Goal: Transaction & Acquisition: Purchase product/service

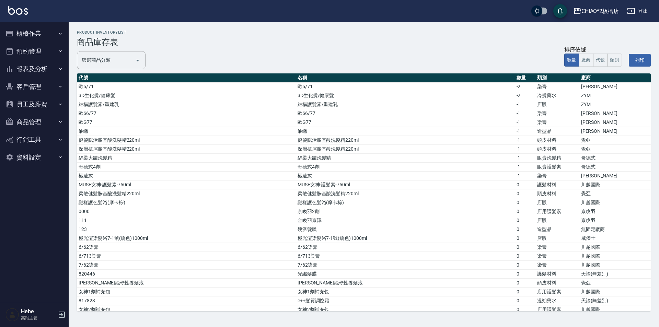
drag, startPoint x: 0, startPoint y: 0, endPoint x: 23, endPoint y: 33, distance: 40.0
click at [23, 33] on button "櫃檯作業" at bounding box center [34, 34] width 63 height 18
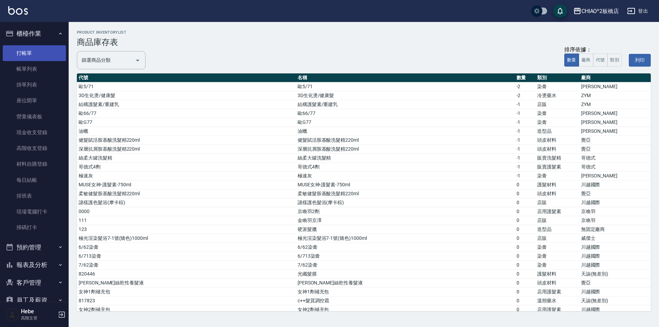
click at [31, 53] on link "打帳單" at bounding box center [34, 53] width 63 height 16
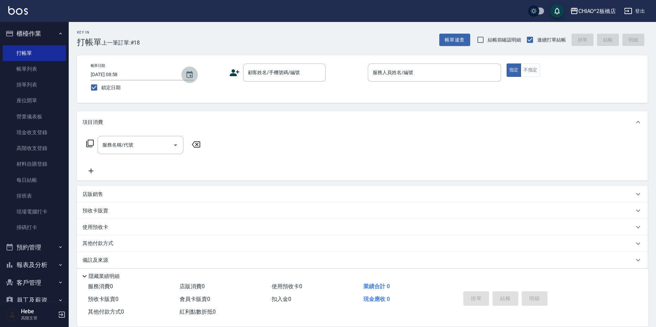
click at [190, 75] on icon "Choose date, selected date is 2025-08-18" at bounding box center [189, 74] width 6 height 7
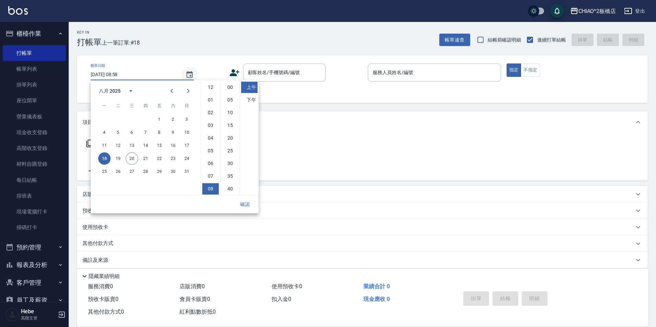
scroll to position [38, 0]
click at [116, 161] on button "19" at bounding box center [118, 158] width 12 height 12
type input "2025/08/19 08:58"
click at [243, 203] on button "確認" at bounding box center [245, 204] width 22 height 13
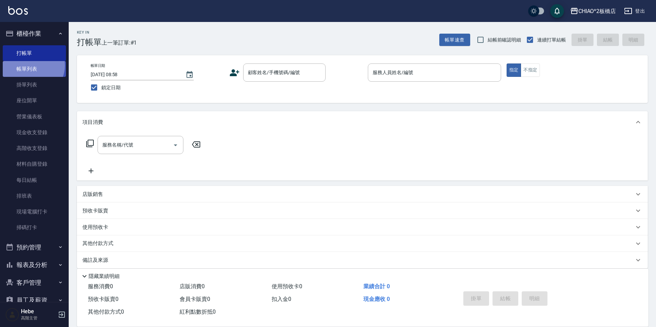
click at [32, 66] on link "帳單列表" at bounding box center [34, 69] width 63 height 16
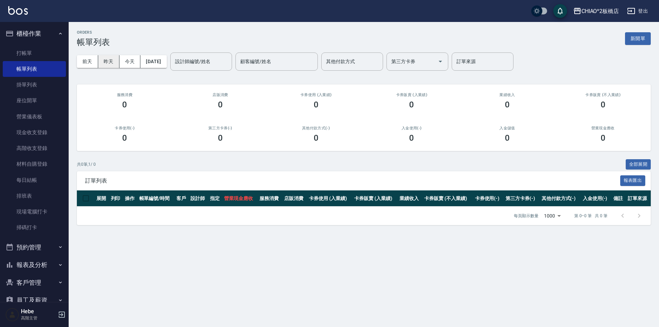
click at [106, 62] on button "昨天" at bounding box center [108, 61] width 21 height 13
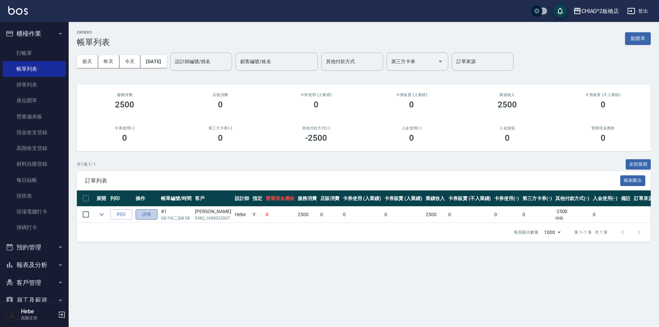
click at [141, 215] on link "詳情" at bounding box center [147, 214] width 22 height 11
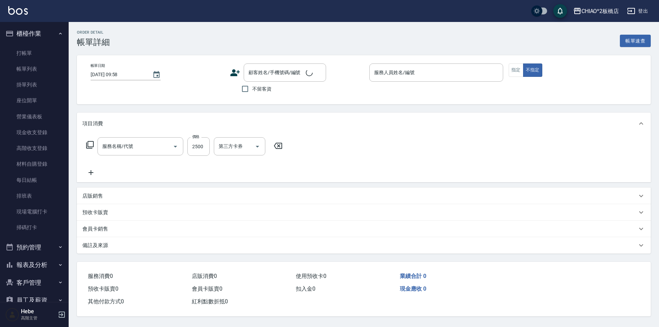
type input "2025/08/19 08:58"
type input "Hebe(無代號)"
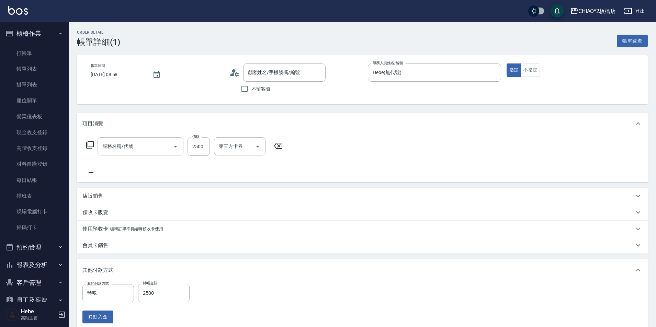
type input "男生冷燙(96688)"
type input "曾冠傑/9582_1690023007/null"
click at [204, 148] on input "2500" at bounding box center [198, 146] width 22 height 19
type input "2"
type input "0"
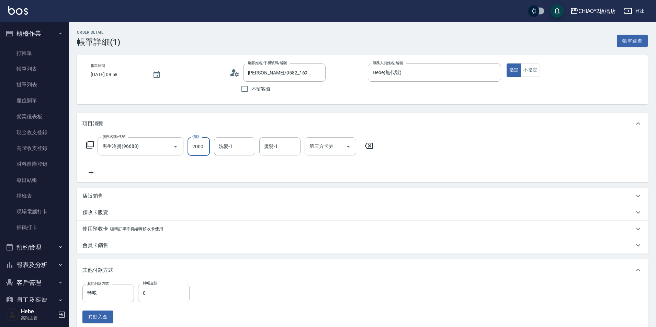
type input "2000"
click at [157, 290] on input "0" at bounding box center [163, 293] width 51 height 19
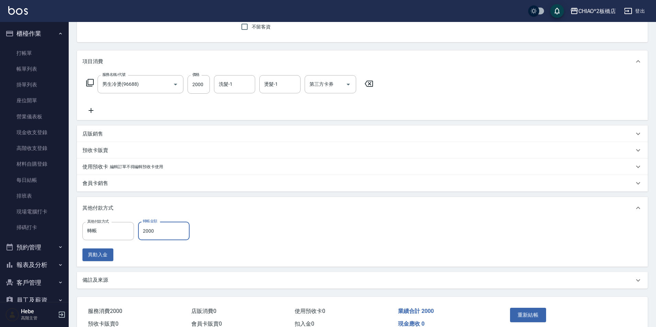
scroll to position [98, 0]
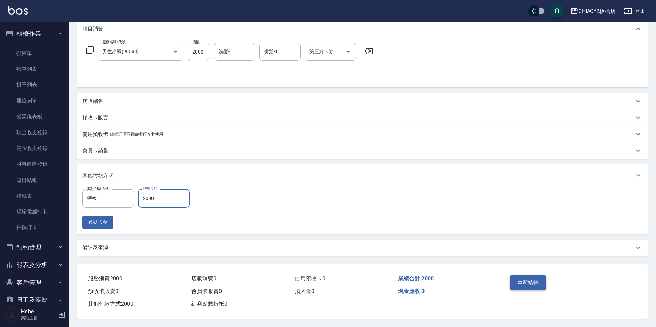
type input "2000"
click at [522, 280] on button "重新結帳" at bounding box center [528, 282] width 36 height 14
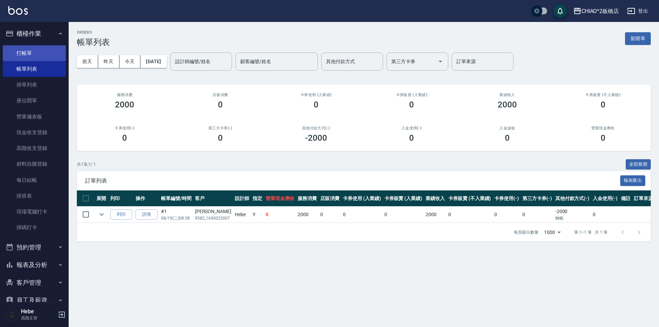
click at [47, 56] on link "打帳單" at bounding box center [34, 53] width 63 height 16
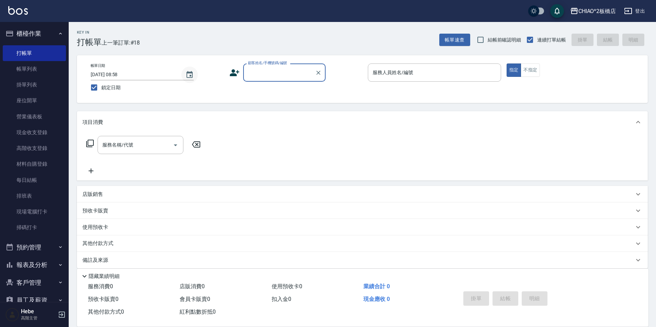
click at [186, 75] on icon "Choose date, selected date is 2025-08-18" at bounding box center [189, 75] width 8 height 8
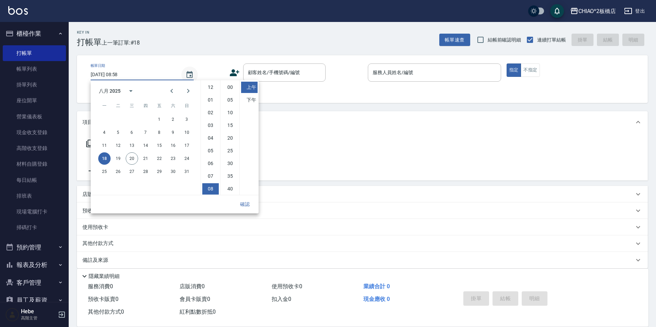
scroll to position [38, 0]
click at [118, 162] on button "19" at bounding box center [118, 158] width 12 height 12
type input "2025/08/19 08:58"
click at [250, 205] on button "確認" at bounding box center [245, 204] width 22 height 13
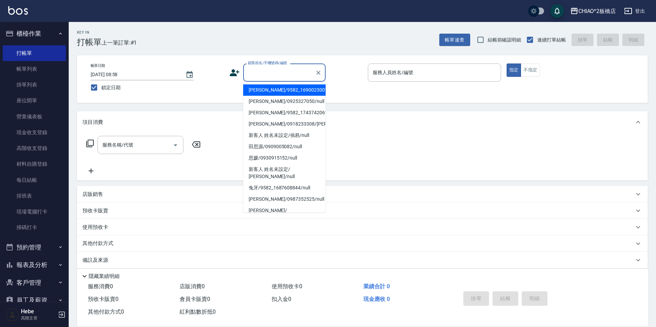
click at [275, 72] on div "顧客姓名/手機號碼/編號 顧客姓名/手機號碼/編號" at bounding box center [284, 73] width 82 height 18
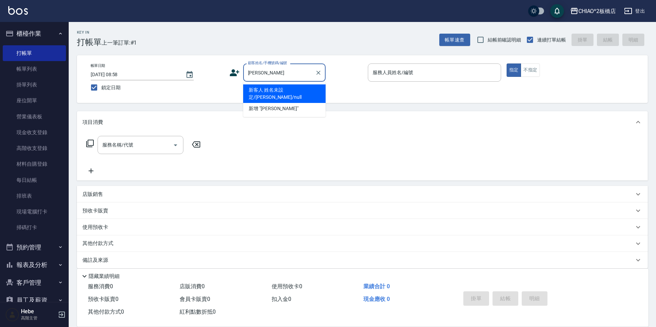
click at [287, 93] on li "新客人 姓名未設定/許宏銘/null" at bounding box center [284, 93] width 82 height 19
type input "新客人 姓名未設定/許宏銘/null"
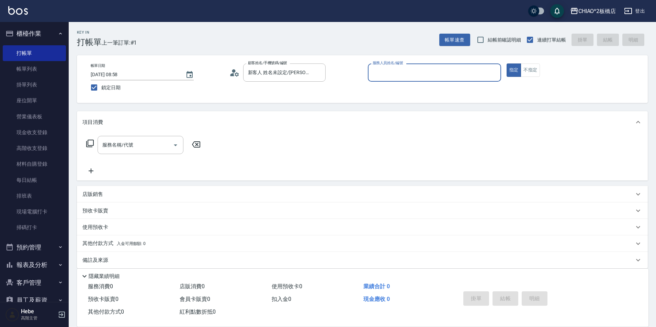
click at [400, 65] on label "服務人員姓名/編號" at bounding box center [388, 62] width 30 height 5
click at [400, 67] on input "服務人員姓名/編號" at bounding box center [434, 73] width 127 height 12
click at [402, 71] on input "服務人員姓名/編號" at bounding box center [434, 73] width 127 height 12
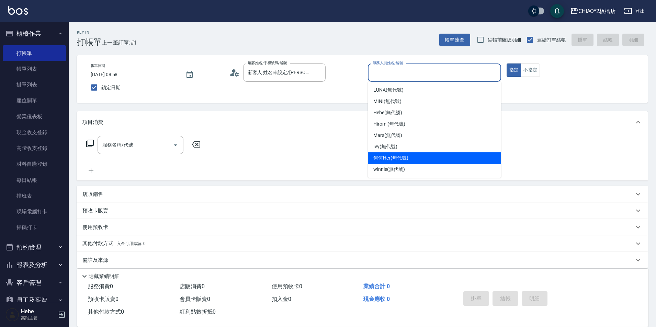
click at [391, 157] on span "何何Her (無代號)" at bounding box center [390, 157] width 35 height 7
type input "何何Her (無代號)"
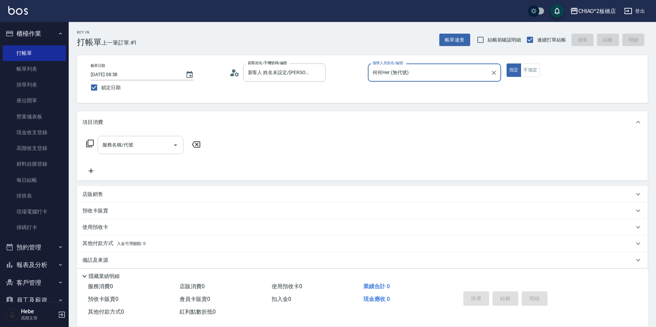
click at [137, 152] on div "服務名稱/代號" at bounding box center [141, 145] width 86 height 18
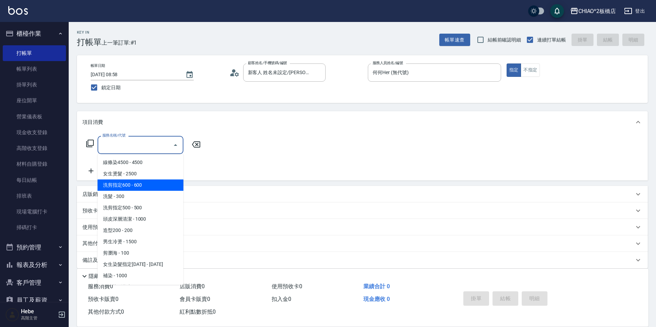
click at [143, 185] on span "洗剪指定600 - 600" at bounding box center [141, 185] width 86 height 11
type input "洗剪指定600(96678)"
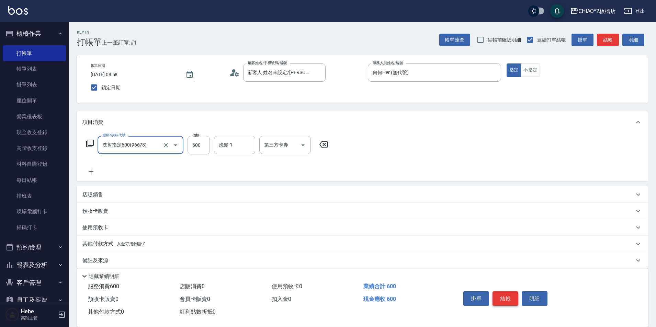
click at [503, 298] on button "結帳" at bounding box center [505, 298] width 26 height 14
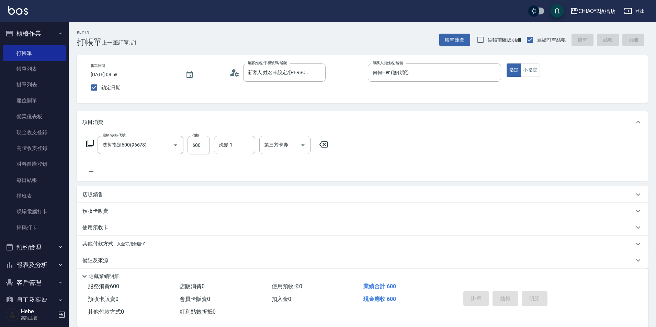
type input "2025/08/18 08:58"
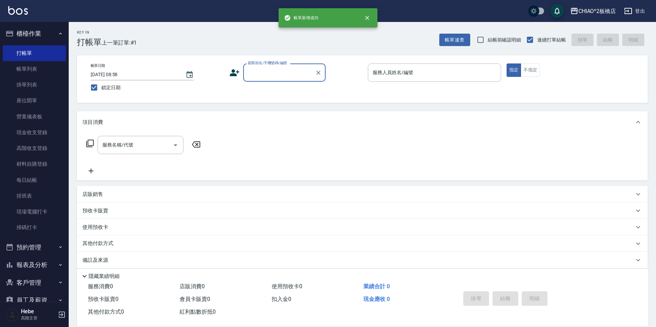
scroll to position [0, 0]
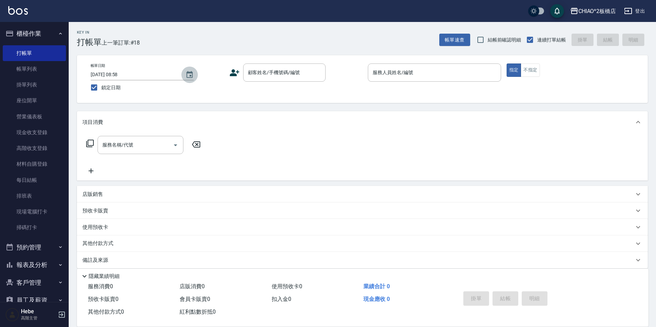
click at [193, 75] on icon "Choose date, selected date is 2025-08-18" at bounding box center [189, 75] width 8 height 8
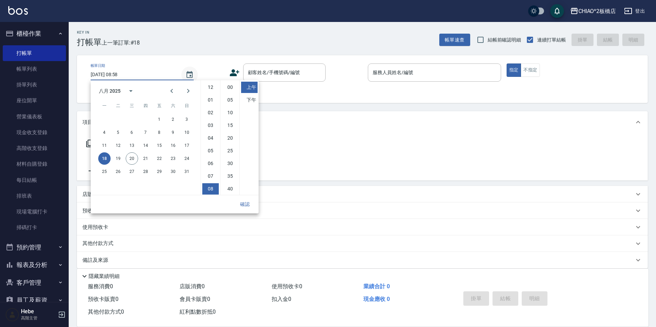
scroll to position [38, 0]
click at [119, 157] on button "19" at bounding box center [118, 158] width 12 height 12
type input "2025/08/19 08:58"
click at [251, 203] on button "確認" at bounding box center [245, 204] width 22 height 13
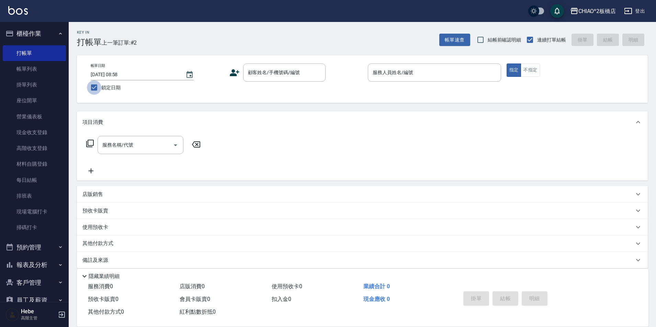
click at [92, 88] on input "鎖定日期" at bounding box center [94, 87] width 14 height 14
checkbox input "false"
click at [190, 75] on icon "Choose date, selected date is 2025-08-20" at bounding box center [189, 74] width 6 height 7
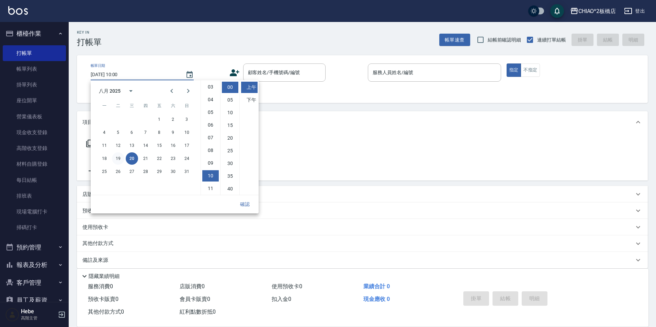
click at [115, 157] on button "19" at bounding box center [118, 158] width 12 height 12
type input "[DATE] 10:00"
click at [246, 199] on button "確認" at bounding box center [245, 204] width 22 height 13
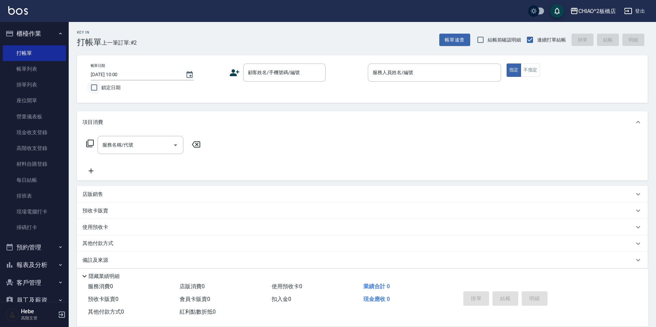
click at [97, 87] on input "鎖定日期" at bounding box center [94, 87] width 14 height 14
checkbox input "true"
click at [188, 76] on icon "Choose date, selected date is 2025-08-20" at bounding box center [189, 75] width 8 height 8
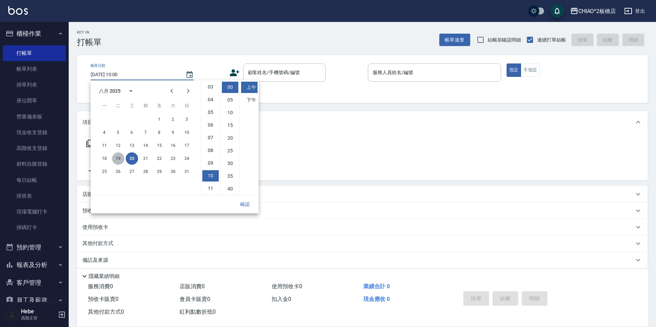
click at [116, 161] on button "19" at bounding box center [118, 158] width 12 height 12
type input "[DATE] 10:00"
click at [312, 181] on div "項目消費 服務名稱/代號 服務名稱/代號 店販銷售 服務人員姓名/編號 服務人員姓名/編號 商品代號/名稱 商品代號/名稱 預收卡販賣 卡券名稱/代號 卡券名…" at bounding box center [362, 189] width 571 height 157
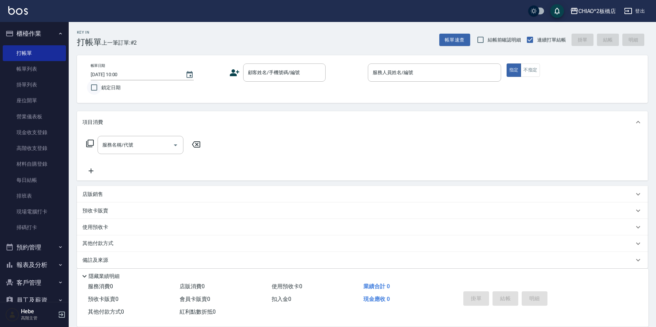
click at [92, 88] on input "鎖定日期" at bounding box center [94, 87] width 14 height 14
checkbox input "true"
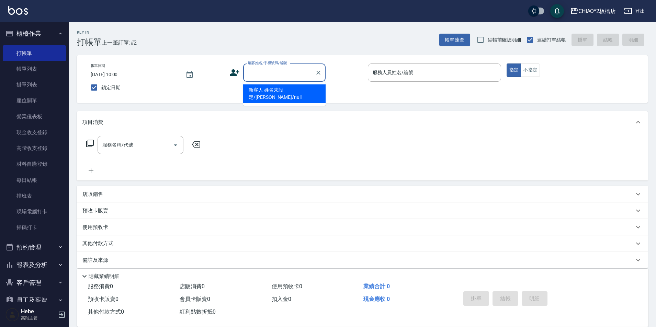
click at [280, 75] on input "顧客姓名/手機號碼/編號" at bounding box center [279, 73] width 66 height 12
click at [282, 92] on li "陳小忠/0955011561/null" at bounding box center [284, 89] width 82 height 11
type input "陳小忠/0955011561/null"
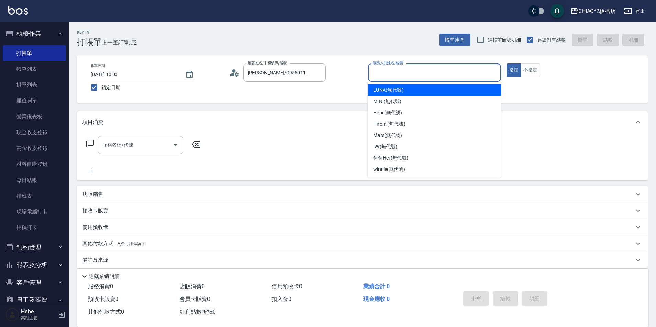
click at [434, 77] on input "服務人員姓名/編號" at bounding box center [434, 73] width 127 height 12
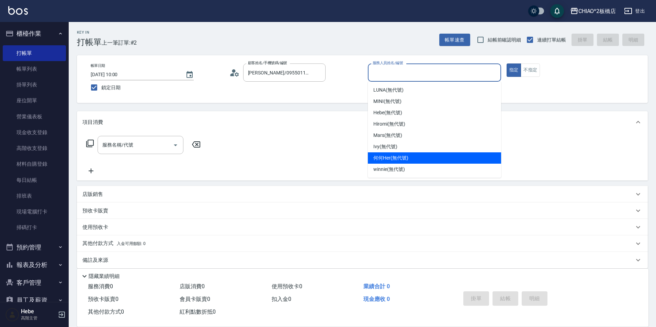
click at [420, 155] on div "何何Her (無代號)" at bounding box center [434, 157] width 133 height 11
type input "何何Her (無代號)"
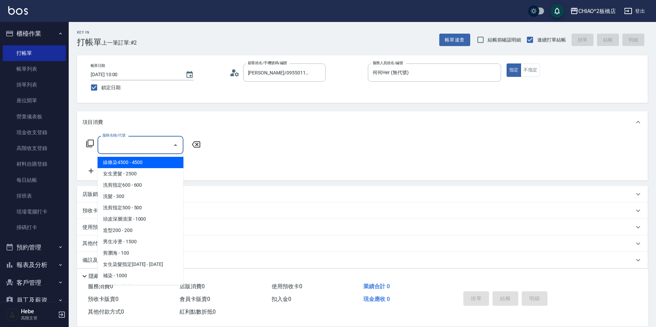
click at [158, 147] on input "服務名稱/代號" at bounding box center [135, 145] width 69 height 12
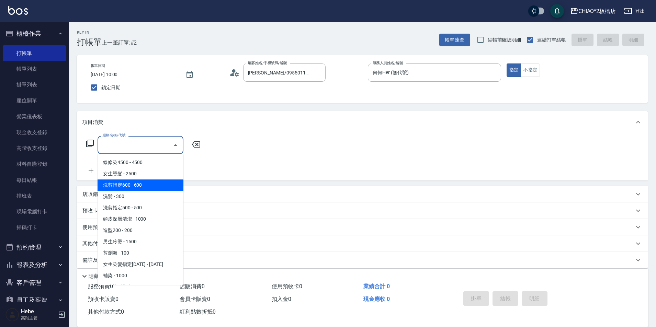
click at [151, 183] on span "洗剪指定600 - 600" at bounding box center [141, 185] width 86 height 11
type input "洗剪指定600(96678)"
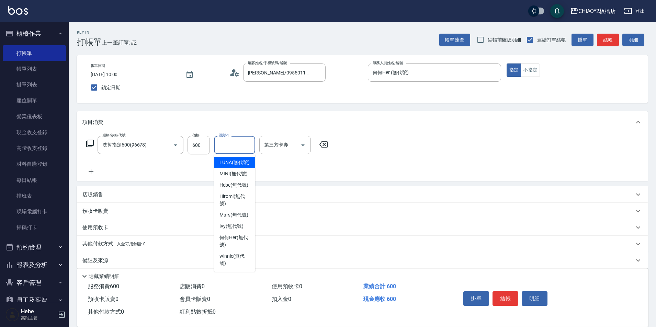
click at [240, 147] on input "洗髮-1" at bounding box center [234, 145] width 35 height 12
click at [240, 253] on span "winnie (無代號)" at bounding box center [234, 260] width 30 height 14
type input "winnie(無代號)"
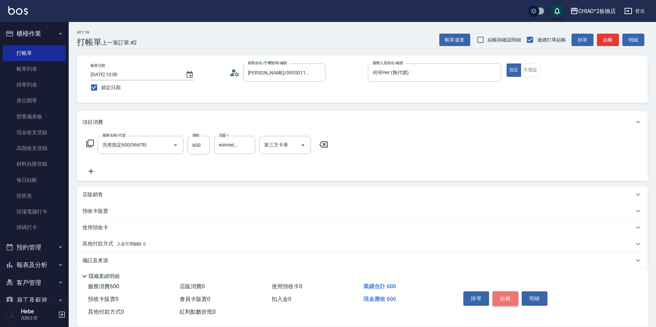
click at [502, 296] on button "結帳" at bounding box center [505, 298] width 26 height 14
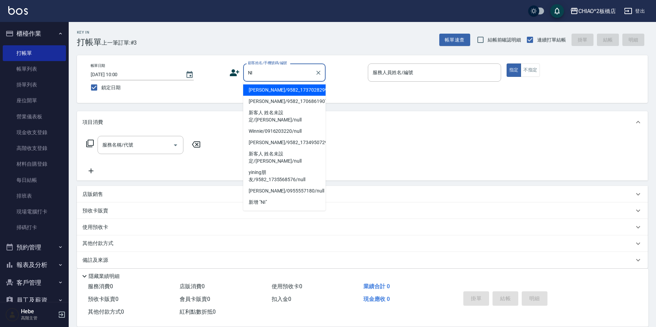
click at [273, 91] on li "hui nina/9582_1737028299/null" at bounding box center [284, 89] width 82 height 11
type input "hui nina/9582_1737028299/null"
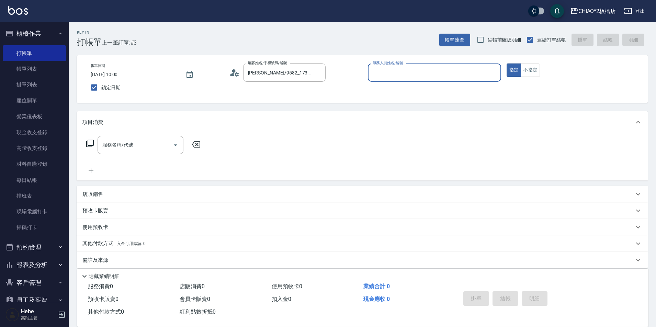
click at [398, 76] on input "服務人員姓名/編號" at bounding box center [434, 73] width 127 height 12
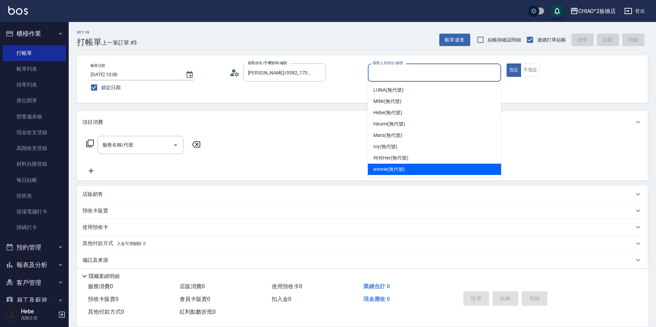
click at [410, 165] on div "winnie (無代號)" at bounding box center [434, 169] width 133 height 11
type input "winnie(無代號)"
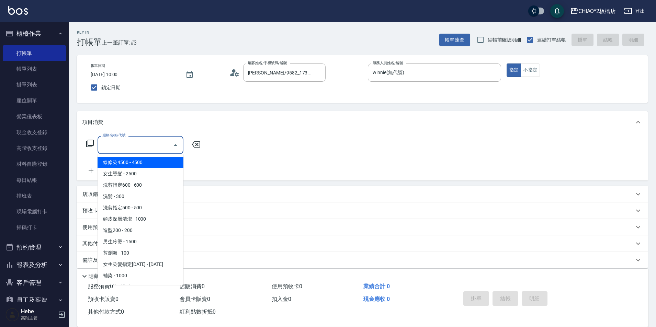
click at [165, 143] on input "服務名稱/代號" at bounding box center [135, 145] width 69 height 12
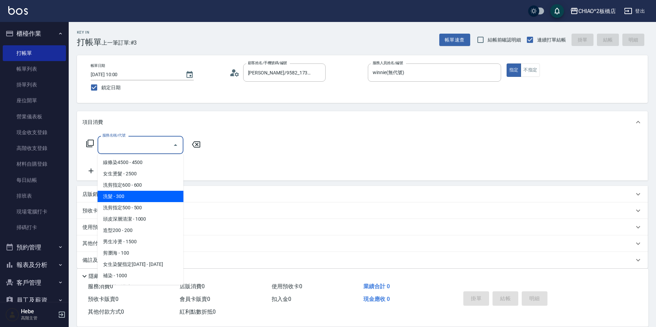
click at [164, 194] on span "洗髮 - 300" at bounding box center [141, 196] width 86 height 11
type input "洗髮(96679)"
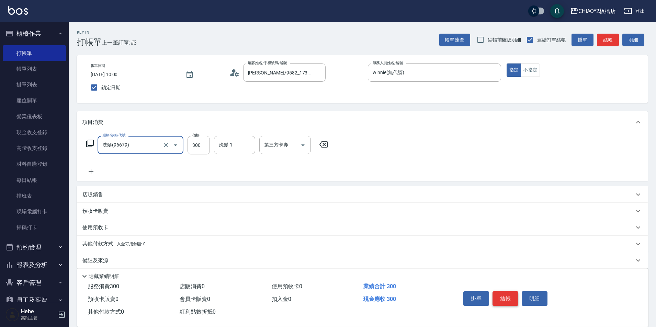
click at [506, 300] on button "結帳" at bounding box center [505, 298] width 26 height 14
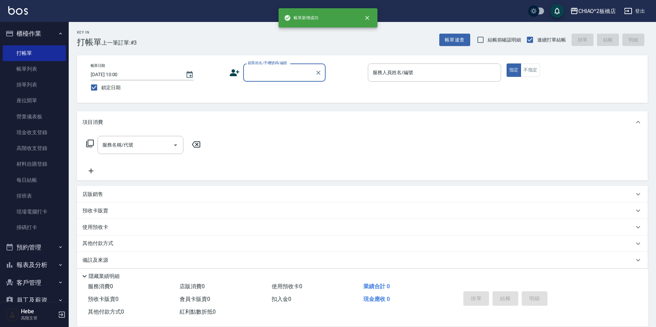
scroll to position [0, 0]
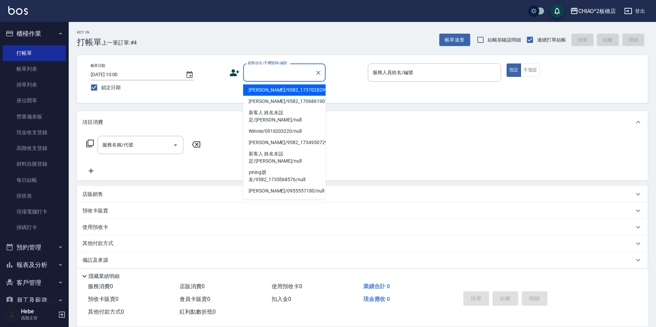
click at [296, 73] on input "顧客姓名/手機號碼/編號" at bounding box center [279, 73] width 66 height 12
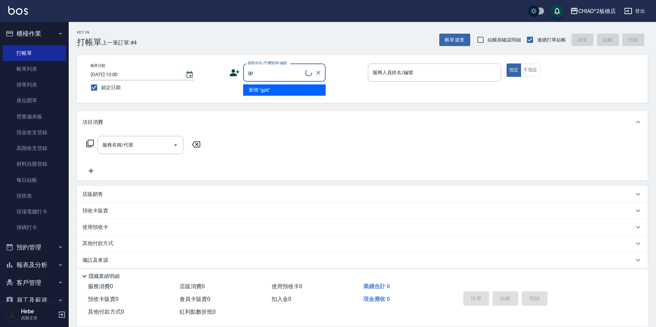
type input "g"
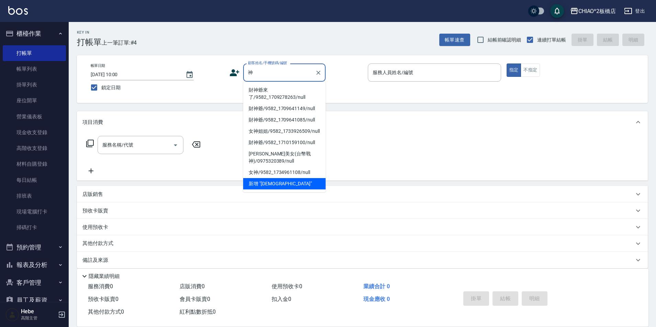
click at [283, 98] on li "財神爺來了/9582_1709278263/null" at bounding box center [284, 93] width 82 height 19
type input "財神爺來了/9582_1709278263/null"
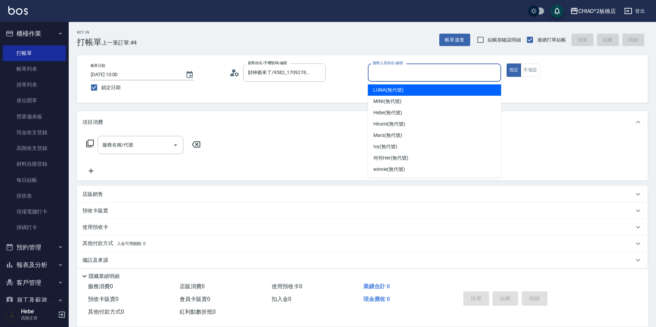
click at [387, 77] on input "服務人員姓名/編號" at bounding box center [434, 73] width 127 height 12
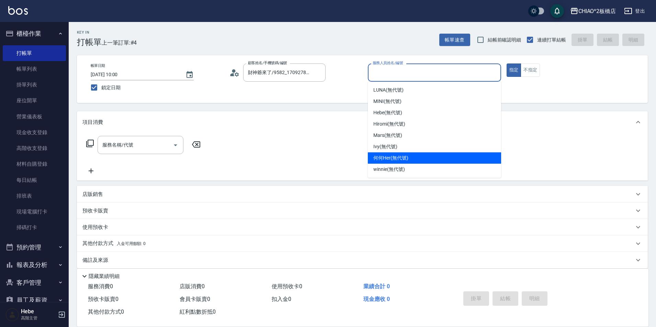
click at [411, 156] on div "何何Her (無代號)" at bounding box center [434, 157] width 133 height 11
type input "何何Her (無代號)"
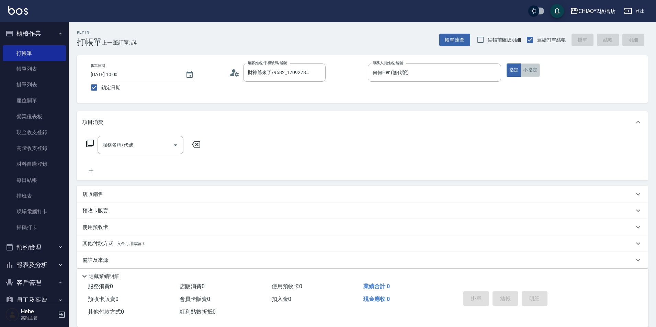
click at [531, 69] on button "不指定" at bounding box center [529, 70] width 19 height 13
click at [158, 147] on input "服務名稱/代號" at bounding box center [135, 145] width 69 height 12
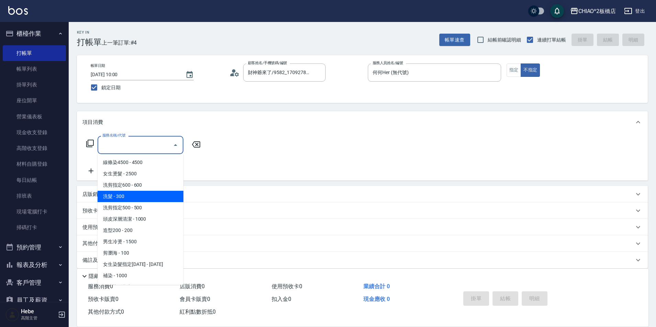
click at [151, 200] on span "洗髮 - 300" at bounding box center [141, 196] width 86 height 11
type input "洗髮(96679)"
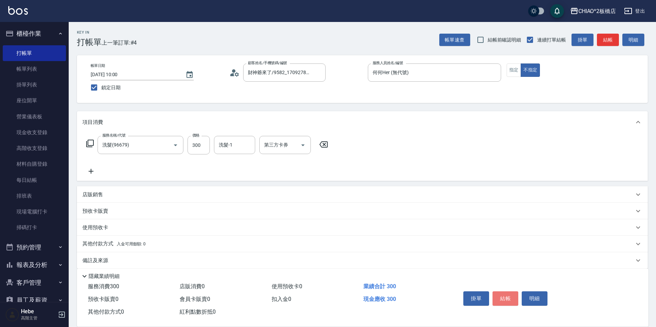
drag, startPoint x: 507, startPoint y: 293, endPoint x: 503, endPoint y: 292, distance: 4.2
click at [502, 293] on button "結帳" at bounding box center [505, 298] width 26 height 14
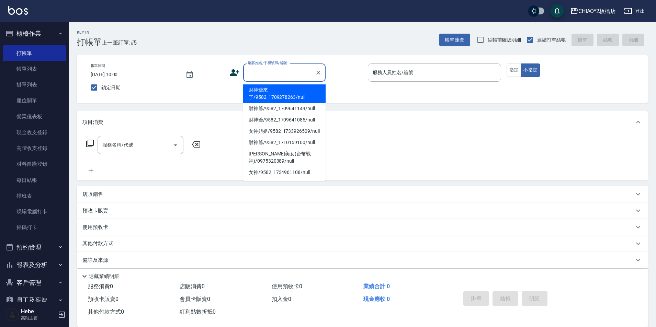
click at [288, 67] on input "顧客姓名/手機號碼/編號" at bounding box center [279, 73] width 66 height 12
click at [292, 95] on li "財神爺來了/9582_1709278263/null" at bounding box center [284, 93] width 82 height 19
type input "財神爺來了/9582_1709278263/null"
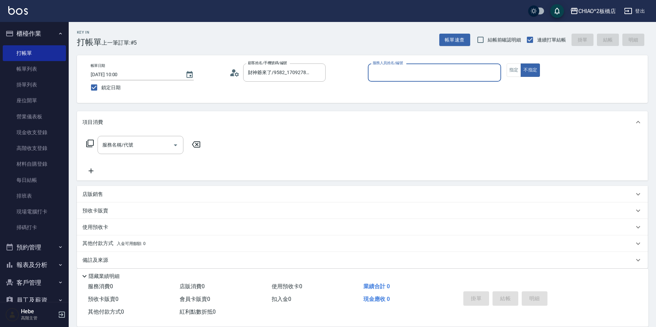
click at [419, 79] on div "服務人員姓名/編號" at bounding box center [434, 73] width 133 height 18
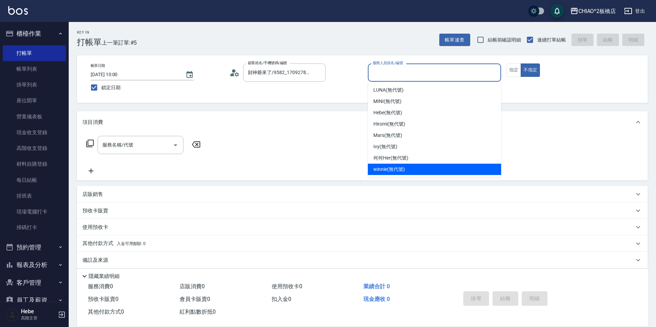
click at [405, 167] on div "winnie (無代號)" at bounding box center [434, 169] width 133 height 11
type input "winnie(無代號)"
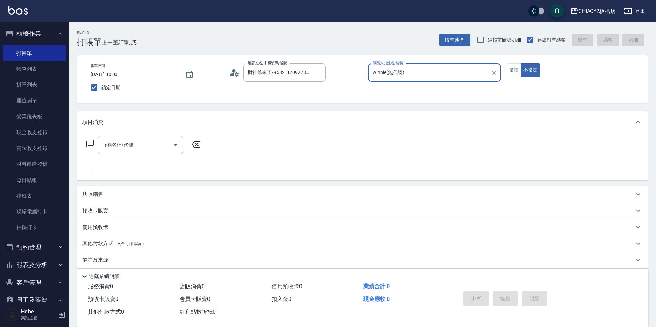
click at [136, 148] on input "服務名稱/代號" at bounding box center [135, 145] width 69 height 12
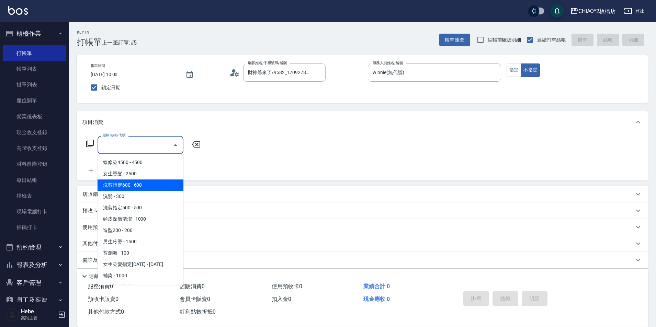
click at [140, 186] on span "洗剪指定600 - 600" at bounding box center [141, 185] width 86 height 11
type input "洗剪指定600(96678)"
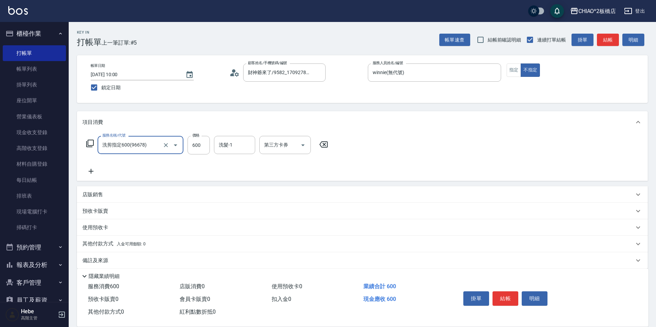
click at [91, 173] on icon at bounding box center [91, 171] width 5 height 5
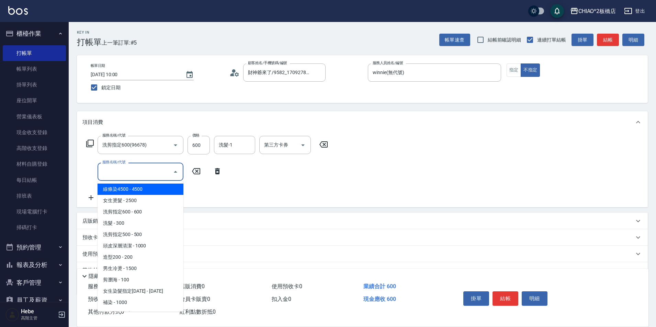
click at [145, 173] on input "服務名稱/代號" at bounding box center [135, 172] width 69 height 12
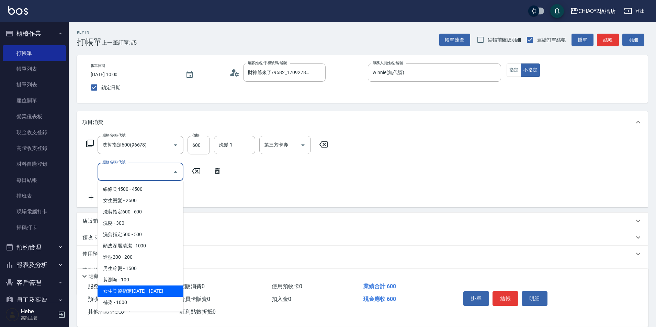
click at [154, 291] on span "女生染髮指定[DATE] - [DATE]" at bounding box center [141, 291] width 86 height 11
type input "女生染髮指定2000(96698)"
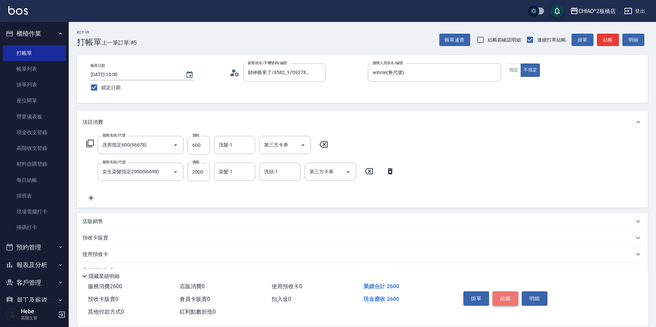
click at [508, 297] on button "結帳" at bounding box center [505, 298] width 26 height 14
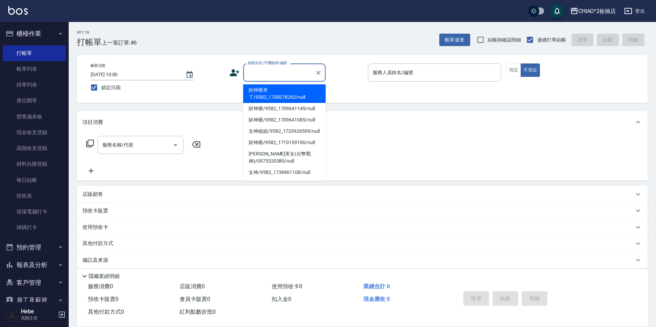
click at [298, 71] on input "顧客姓名/手機號碼/編號" at bounding box center [279, 73] width 66 height 12
click at [299, 94] on li "財神爺來了/9582_1709278263/null" at bounding box center [284, 93] width 82 height 19
type input "財神爺來了/9582_1709278263/null"
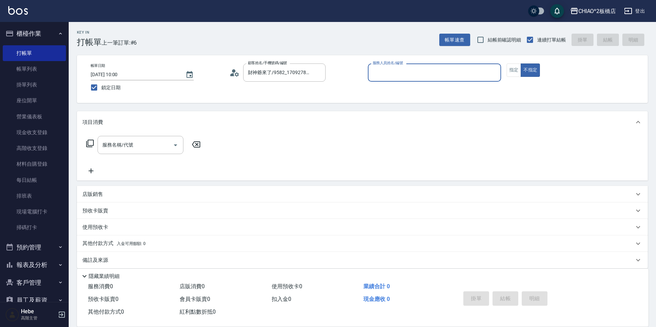
click at [411, 74] on input "服務人員姓名/編號" at bounding box center [434, 73] width 127 height 12
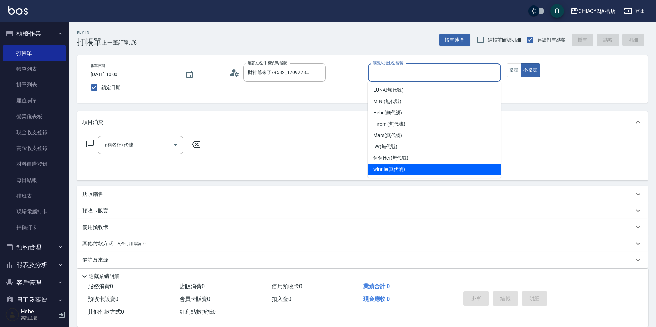
click at [409, 167] on div "winnie (無代號)" at bounding box center [434, 169] width 133 height 11
type input "winnie(無代號)"
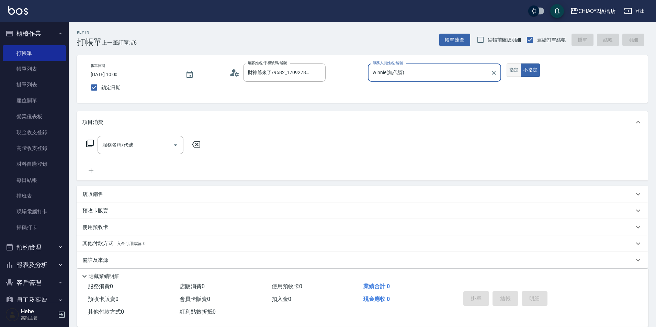
click at [510, 76] on button "指定" at bounding box center [513, 70] width 15 height 13
click at [131, 156] on div "服務名稱/代號 服務名稱/代號" at bounding box center [143, 155] width 122 height 39
click at [137, 141] on input "服務名稱/代號" at bounding box center [135, 145] width 69 height 12
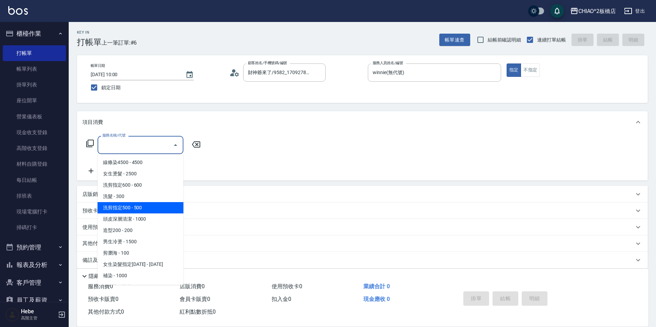
click at [140, 206] on span "洗剪指定500 - 500" at bounding box center [141, 207] width 86 height 11
type input "洗剪指定500(96681)"
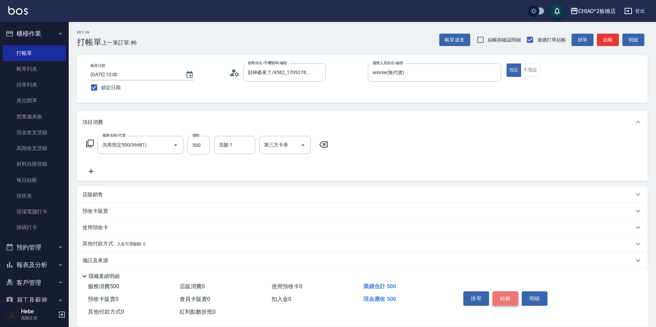
click at [508, 302] on button "結帳" at bounding box center [505, 298] width 26 height 14
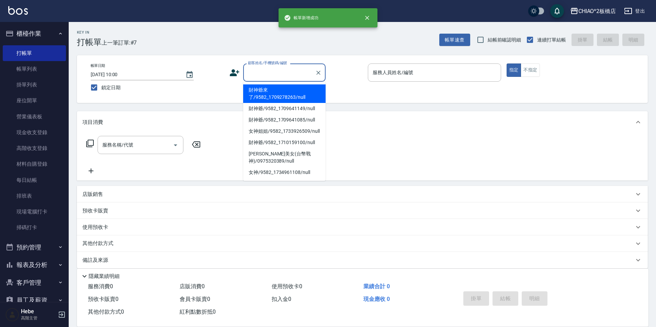
click at [275, 72] on input "顧客姓名/手機號碼/編號" at bounding box center [279, 73] width 66 height 12
click at [293, 97] on li "財神爺來了/9582_1709278263/null" at bounding box center [284, 93] width 82 height 19
type input "財神爺來了/9582_1709278263/null"
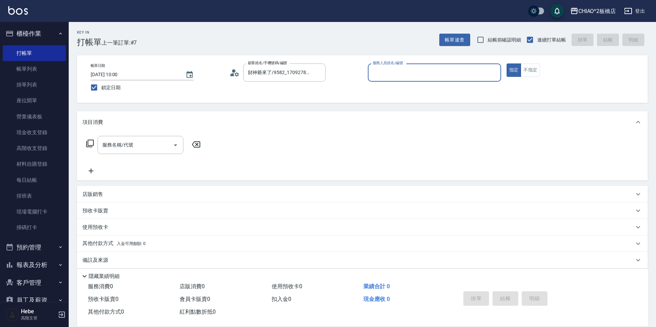
click at [376, 74] on input "服務人員姓名/編號" at bounding box center [434, 73] width 127 height 12
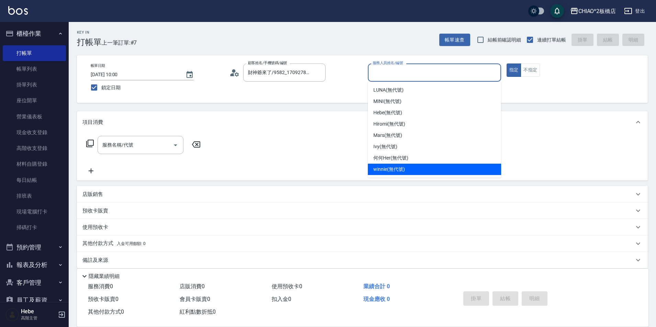
click at [407, 169] on div "winnie (無代號)" at bounding box center [434, 169] width 133 height 11
type input "winnie(無代號)"
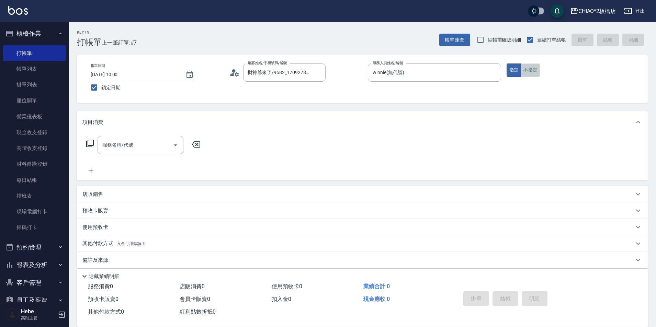
click at [532, 70] on button "不指定" at bounding box center [529, 70] width 19 height 13
click at [155, 145] on input "服務名稱/代號" at bounding box center [135, 145] width 69 height 12
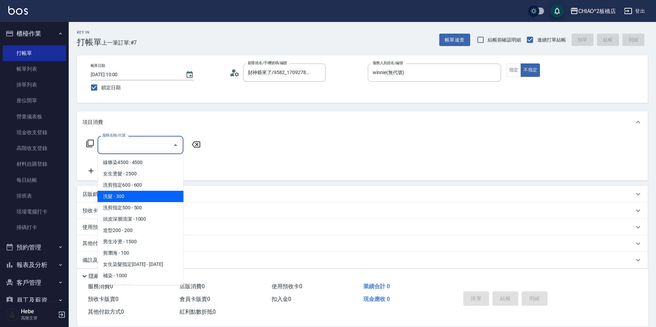
click at [152, 200] on span "洗髮 - 300" at bounding box center [141, 196] width 86 height 11
type input "洗髮(96679)"
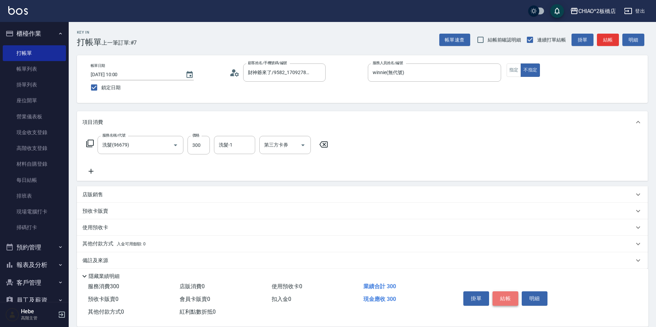
click at [505, 297] on button "結帳" at bounding box center [505, 298] width 26 height 14
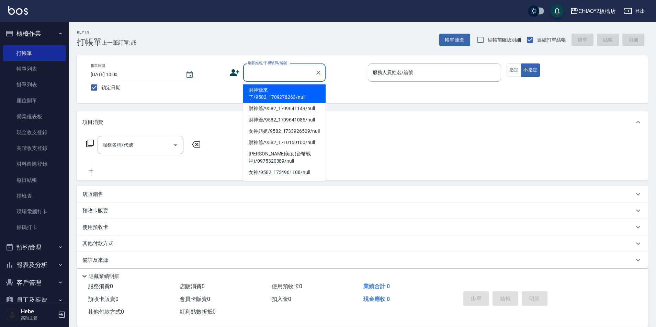
click at [284, 78] on input "顧客姓名/手機號碼/編號" at bounding box center [279, 73] width 66 height 12
click at [292, 94] on li "財神爺來了/9582_1709278263/null" at bounding box center [284, 93] width 82 height 19
type input "財神爺來了/9582_1709278263/null"
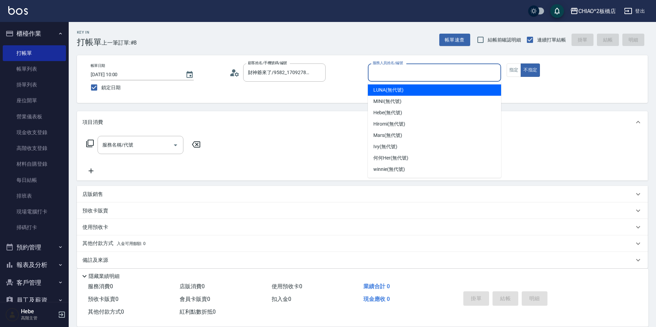
click at [389, 75] on input "服務人員姓名/編號" at bounding box center [434, 73] width 127 height 12
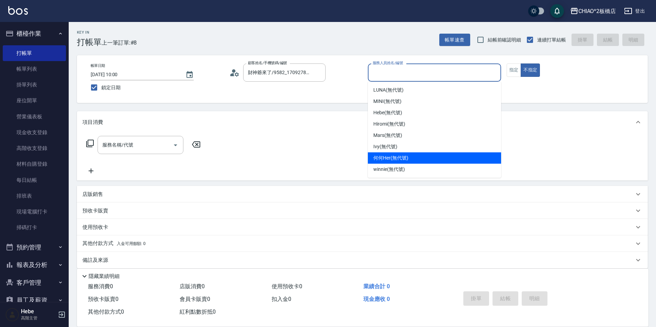
click at [398, 158] on span "何何Her (無代號)" at bounding box center [390, 157] width 35 height 7
type input "何何Her (無代號)"
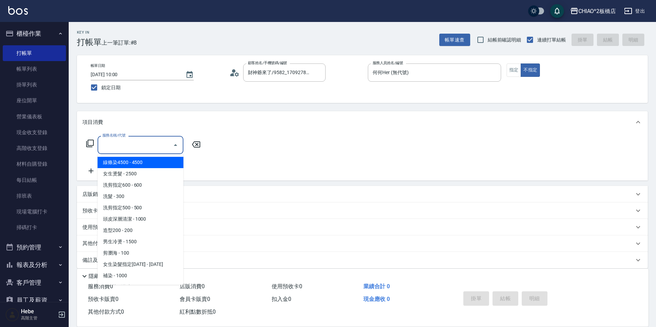
click at [165, 145] on input "服務名稱/代號" at bounding box center [135, 145] width 69 height 12
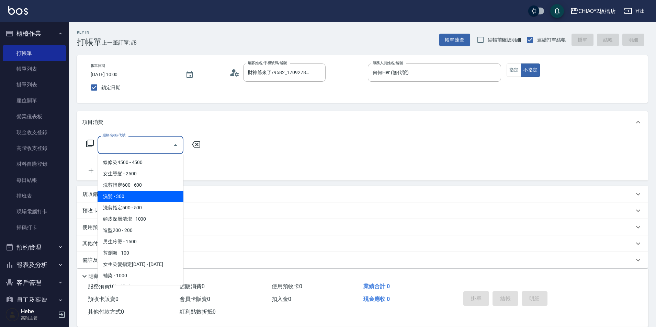
click at [140, 197] on span "洗髮 - 300" at bounding box center [141, 196] width 86 height 11
type input "洗髮(96679)"
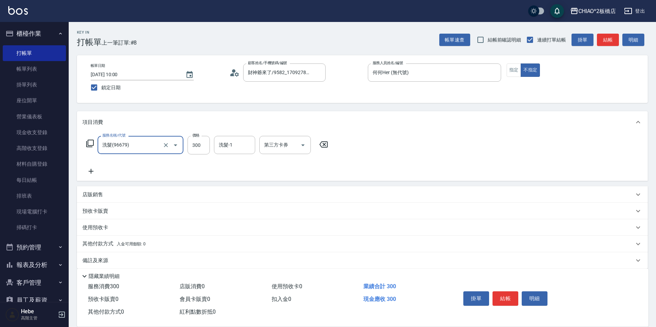
click at [90, 174] on icon at bounding box center [90, 171] width 17 height 8
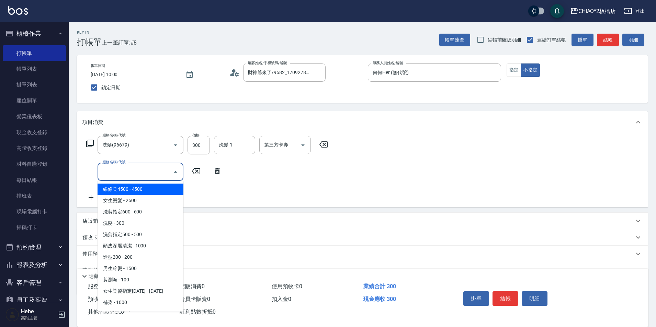
click at [135, 170] on input "服務名稱/代號" at bounding box center [135, 172] width 69 height 12
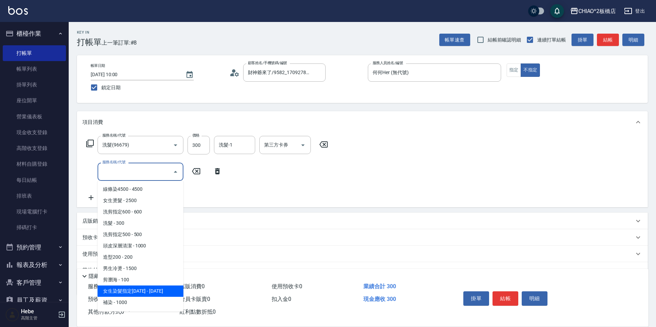
click at [151, 288] on span "女生染髮指定[DATE] - [DATE]" at bounding box center [141, 291] width 86 height 11
type input "女生染髮指定2000(96698)"
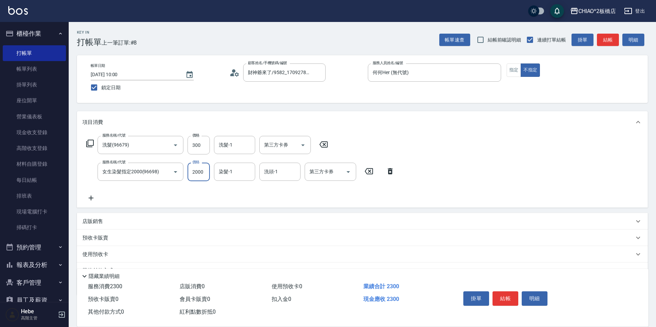
click at [202, 176] on input "2000" at bounding box center [198, 172] width 22 height 19
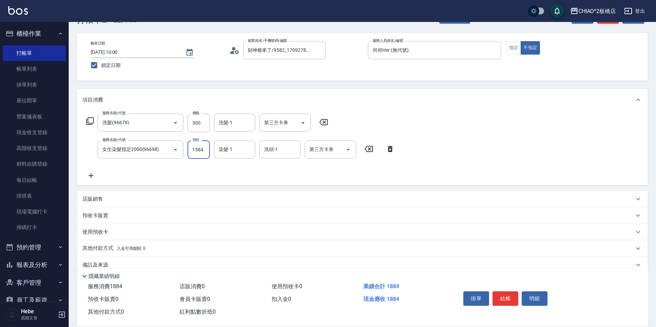
scroll to position [34, 0]
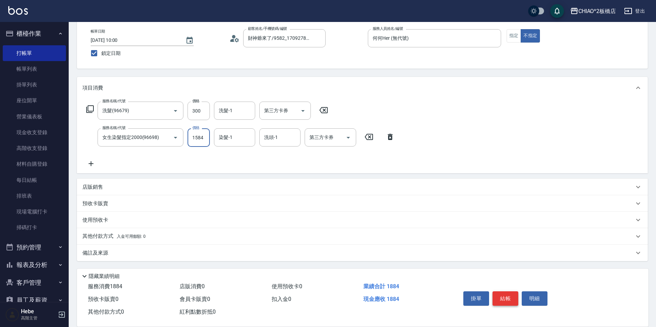
type input "1584"
click at [509, 297] on button "結帳" at bounding box center [505, 298] width 26 height 14
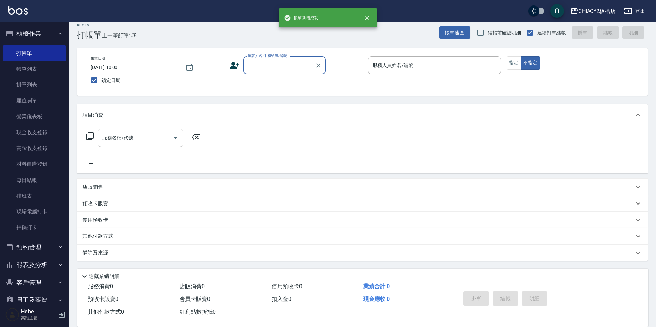
scroll to position [0, 0]
click at [285, 67] on input "顧客姓名/手機號碼/編號" at bounding box center [279, 65] width 66 height 12
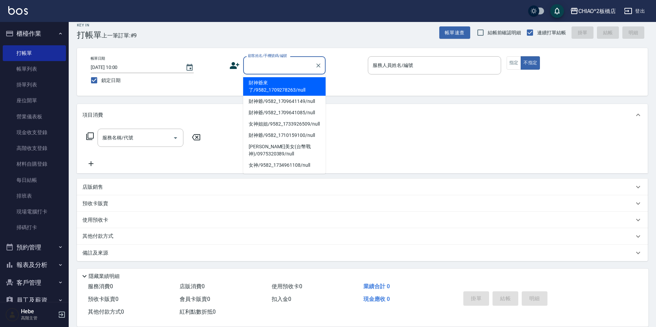
drag, startPoint x: 283, startPoint y: 90, endPoint x: 400, endPoint y: 80, distance: 118.2
click at [284, 90] on li "財神爺來了/9582_1709278263/null" at bounding box center [284, 86] width 82 height 19
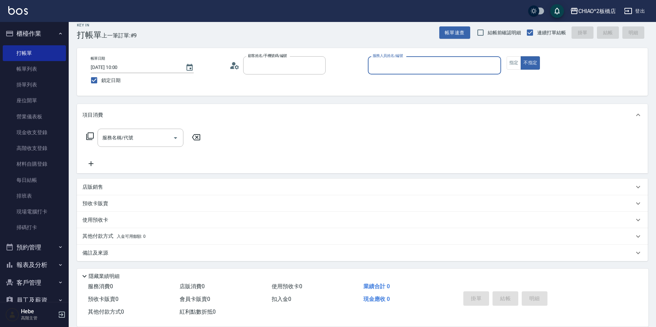
type input "財神爺來了/9582_1709278263/null"
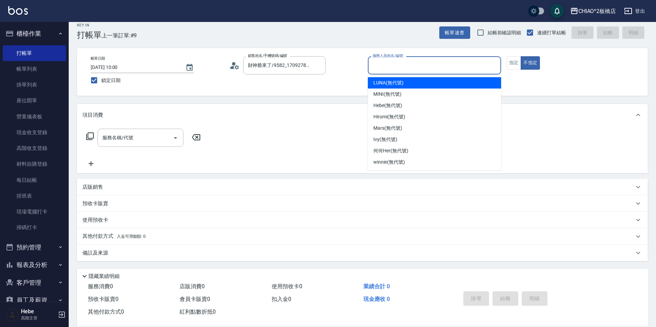
click at [403, 68] on input "服務人員姓名/編號" at bounding box center [434, 65] width 127 height 12
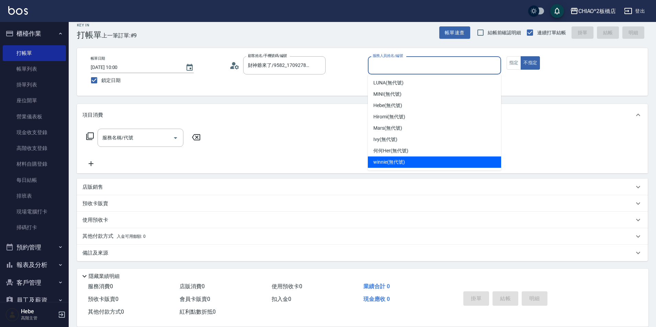
click at [404, 165] on span "winnie (無代號)" at bounding box center [388, 162] width 31 height 7
type input "winnie(無代號)"
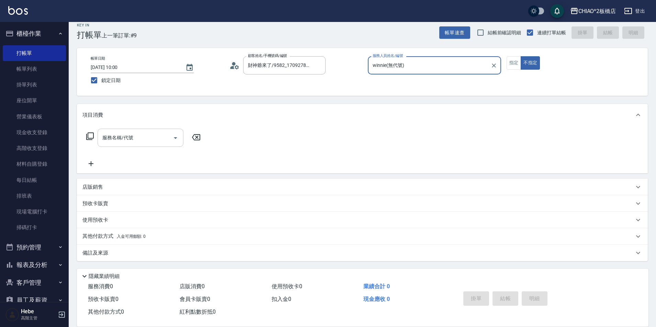
click at [162, 140] on input "服務名稱/代號" at bounding box center [135, 138] width 69 height 12
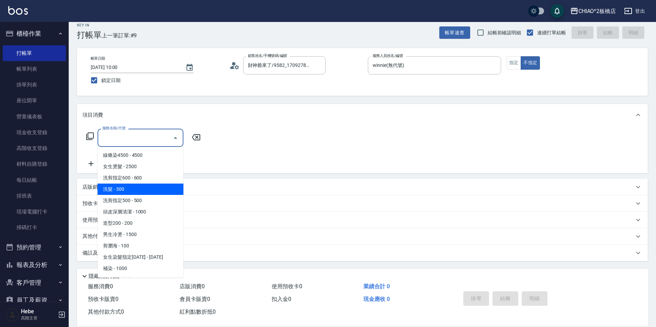
click at [137, 192] on span "洗髮 - 300" at bounding box center [141, 189] width 86 height 11
type input "洗髮(96679)"
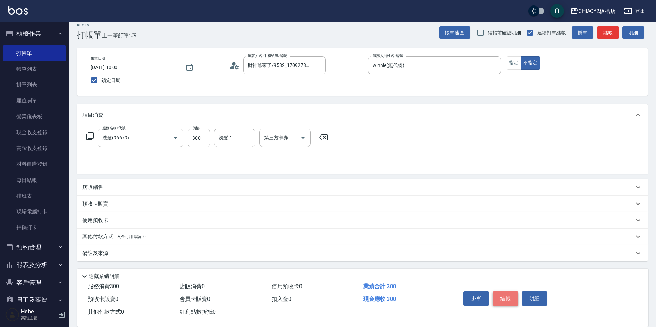
click at [506, 297] on button "結帳" at bounding box center [505, 298] width 26 height 14
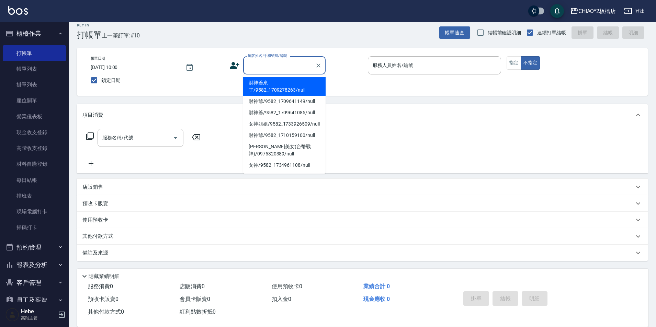
click at [282, 66] on input "顧客姓名/手機號碼/編號" at bounding box center [279, 65] width 66 height 12
click at [288, 90] on li "財神爺來了/9582_1709278263/null" at bounding box center [284, 86] width 82 height 19
type input "財神爺來了/9582_1709278263/null"
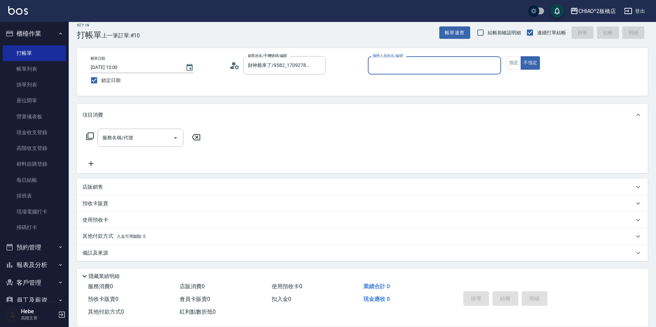
click at [401, 64] on input "服務人員姓名/編號" at bounding box center [434, 65] width 127 height 12
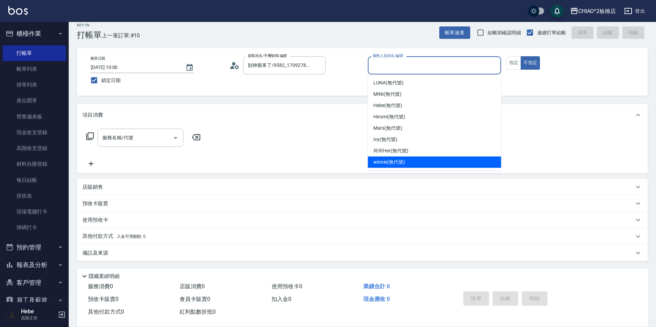
click at [400, 164] on span "winnie (無代號)" at bounding box center [388, 162] width 31 height 7
type input "winnie(無代號)"
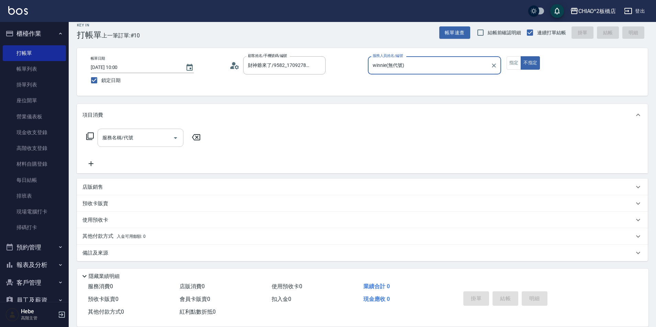
click at [163, 142] on input "服務名稱/代號" at bounding box center [135, 138] width 69 height 12
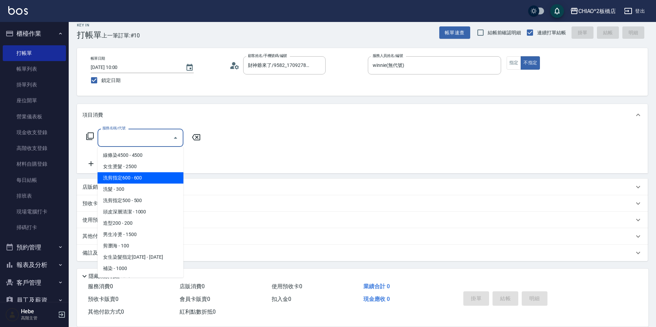
click at [158, 181] on span "洗剪指定600 - 600" at bounding box center [141, 177] width 86 height 11
type input "洗剪指定600(96678)"
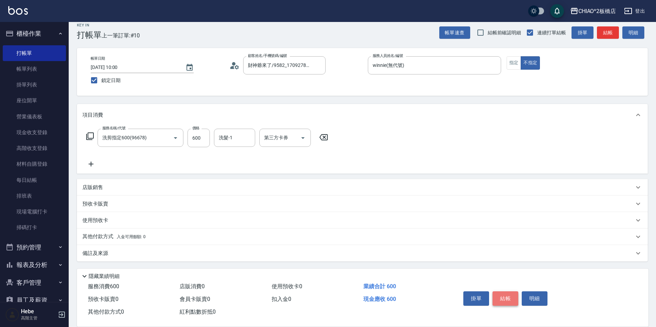
click at [510, 295] on button "結帳" at bounding box center [505, 298] width 26 height 14
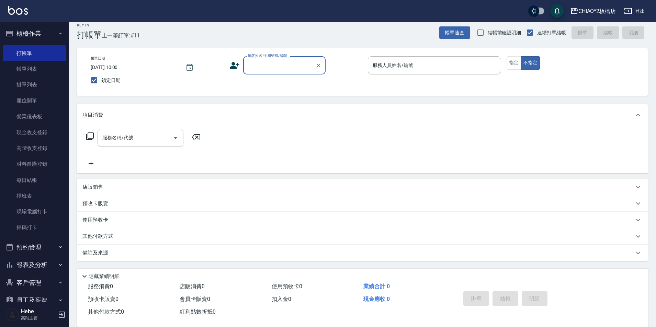
click at [260, 66] on input "顧客姓名/手機號碼/編號" at bounding box center [279, 65] width 66 height 12
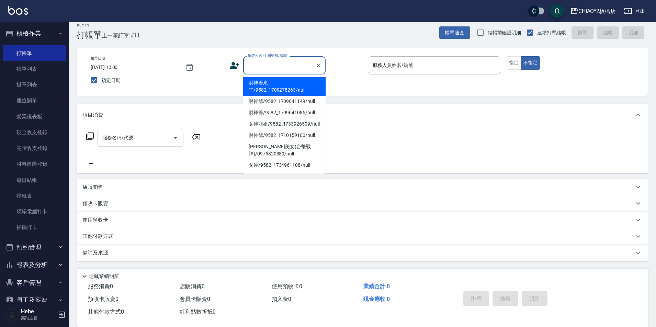
click at [269, 84] on li "財神爺來了/9582_1709278263/null" at bounding box center [284, 86] width 82 height 19
type input "財神爺來了/9582_1709278263/null"
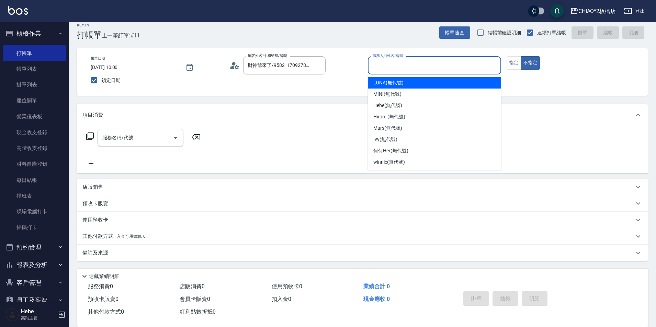
click at [392, 64] on input "服務人員姓名/編號" at bounding box center [434, 65] width 127 height 12
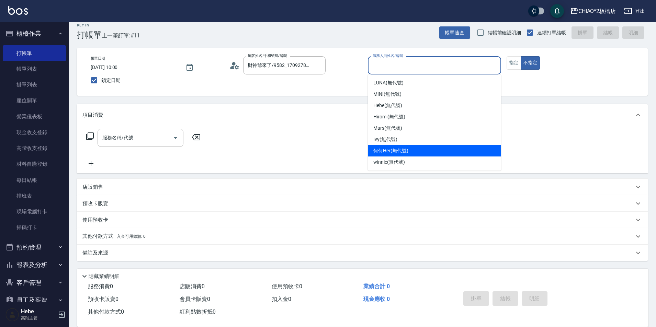
click at [406, 153] on span "何何Her (無代號)" at bounding box center [390, 150] width 35 height 7
type input "何何Her (無代號)"
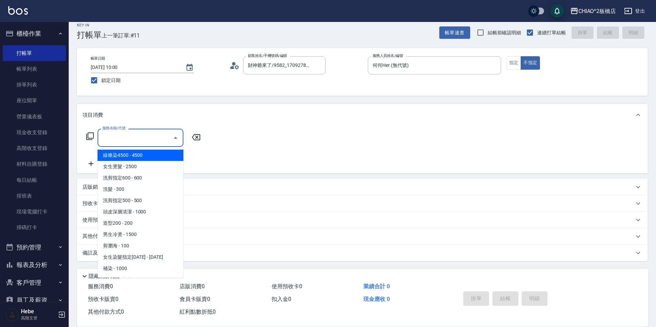
click at [155, 134] on input "服務名稱/代號" at bounding box center [135, 138] width 69 height 12
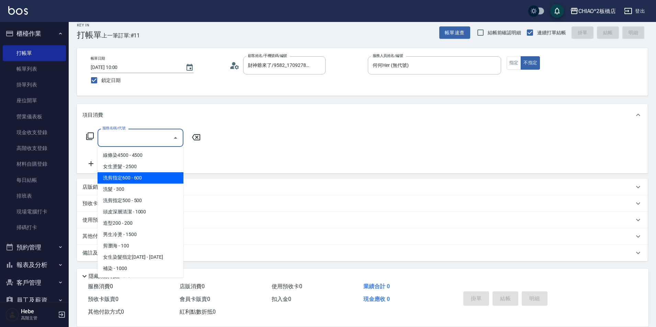
click at [150, 177] on span "洗剪指定600 - 600" at bounding box center [141, 177] width 86 height 11
type input "洗剪指定600(96678)"
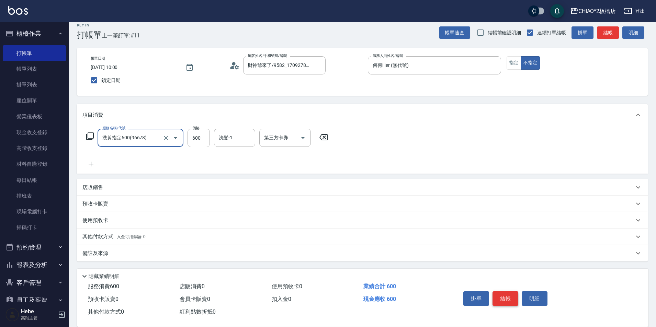
click at [511, 299] on button "結帳" at bounding box center [505, 298] width 26 height 14
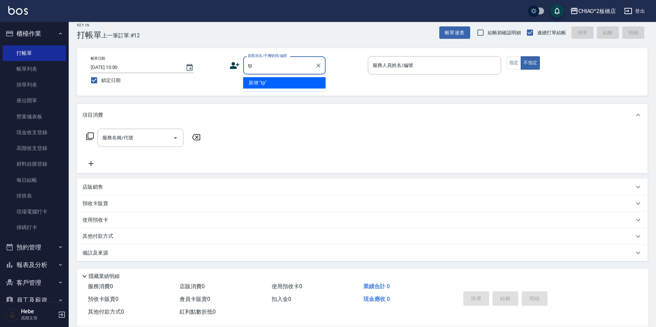
type input "t"
type input "陳一中"
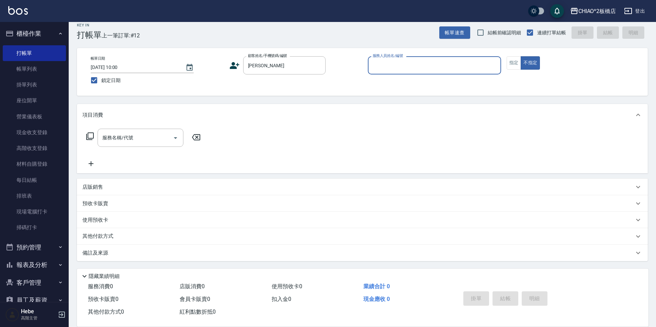
click at [381, 69] on input "服務人員姓名/編號" at bounding box center [434, 65] width 127 height 12
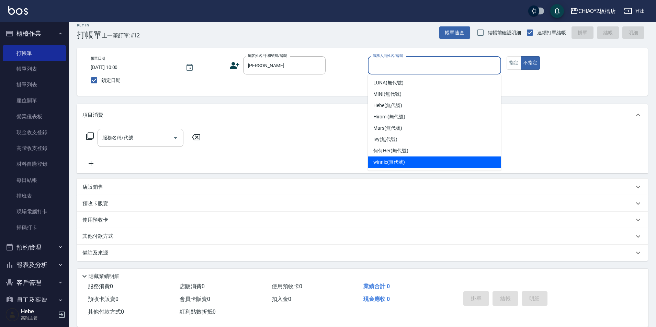
click at [389, 164] on span "winnie (無代號)" at bounding box center [388, 162] width 31 height 7
type input "winnie(無代號)"
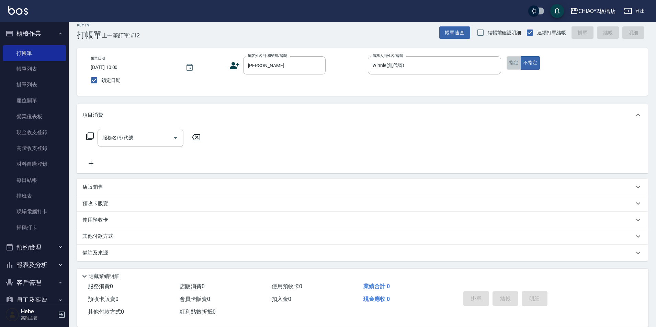
click at [516, 63] on button "指定" at bounding box center [513, 62] width 15 height 13
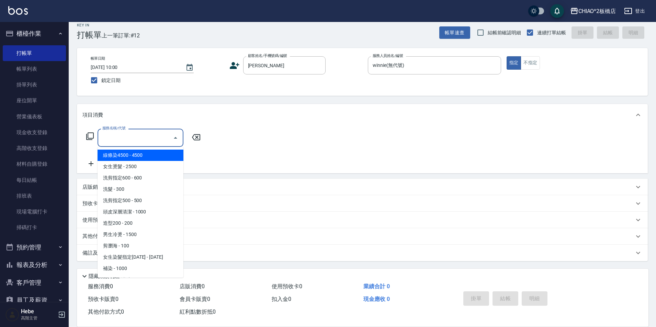
click at [163, 137] on input "服務名稱/代號" at bounding box center [135, 138] width 69 height 12
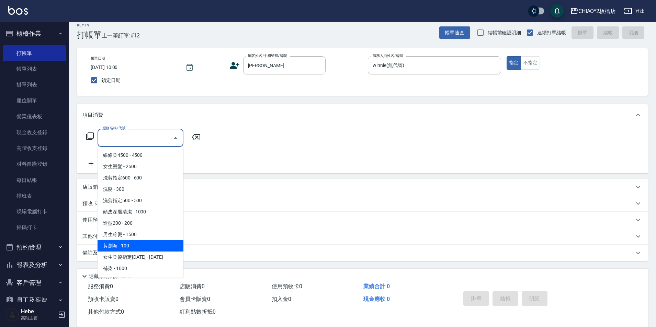
click at [149, 249] on span "剪瀏海 - 100" at bounding box center [141, 245] width 86 height 11
type input "剪瀏海(96690)"
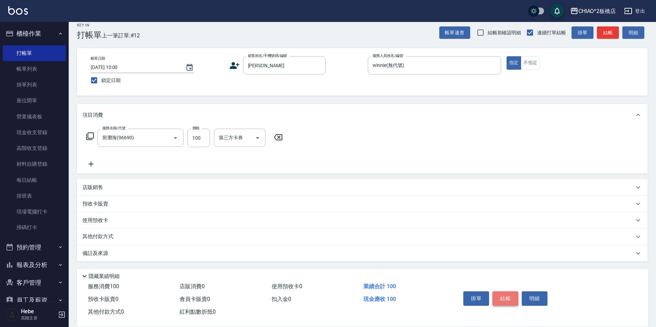
click at [501, 294] on button "結帳" at bounding box center [505, 298] width 26 height 14
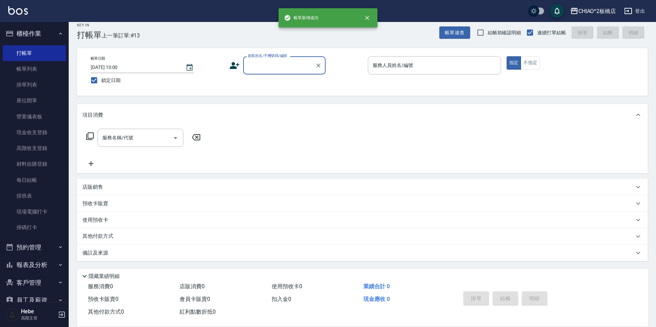
click at [275, 66] on input "顧客姓名/手機號碼/編號" at bounding box center [279, 65] width 66 height 12
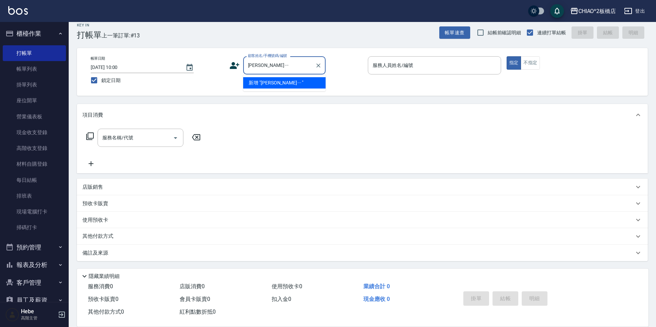
type input "[PERSON_NAME]"
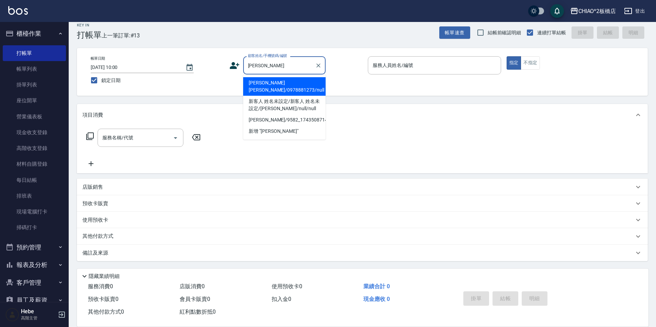
click at [286, 83] on li "[PERSON_NAME][PERSON_NAME]/0978881273/null" at bounding box center [284, 86] width 82 height 19
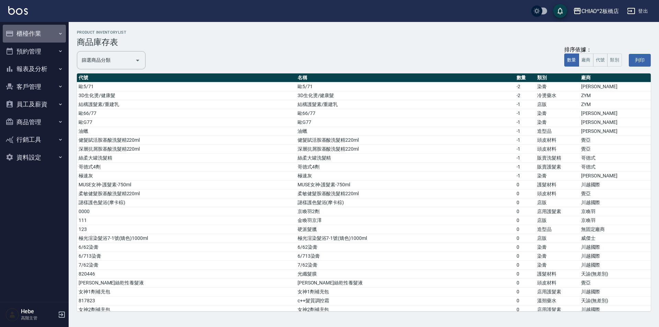
click at [34, 33] on button "櫃檯作業" at bounding box center [34, 34] width 63 height 18
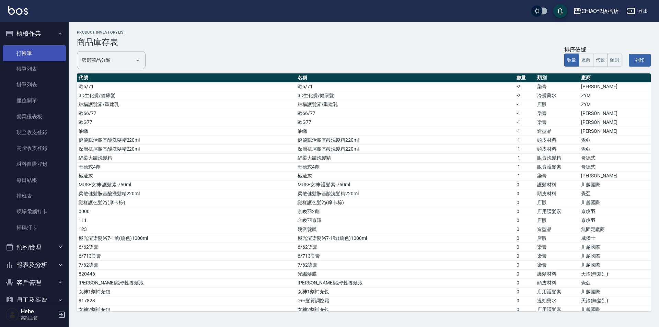
click at [38, 51] on link "打帳單" at bounding box center [34, 53] width 63 height 16
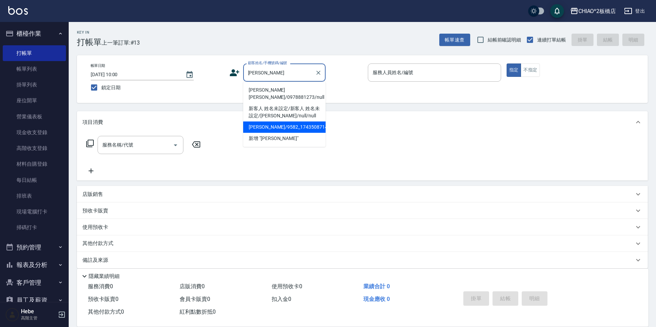
click at [281, 124] on li "[PERSON_NAME]/9582_1743508714/null" at bounding box center [284, 127] width 82 height 11
type input "[PERSON_NAME]/9582_1743508714/null"
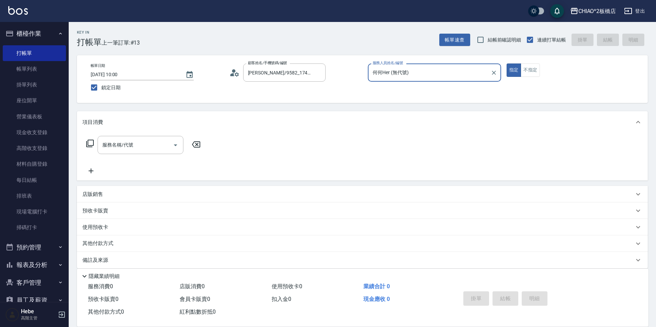
type input "何何Her (無代號)"
click at [134, 141] on input "服務名稱/代號" at bounding box center [135, 145] width 69 height 12
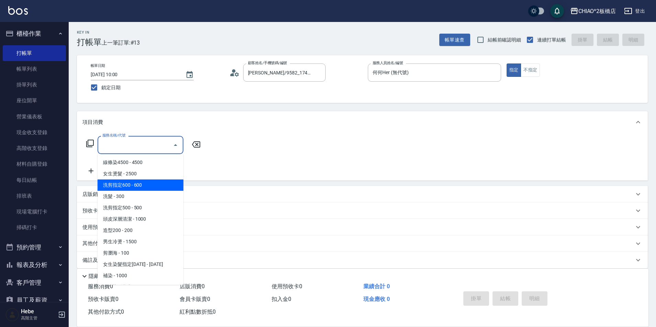
click at [143, 185] on span "洗剪指定600 - 600" at bounding box center [141, 185] width 86 height 11
type input "洗剪指定600(96678)"
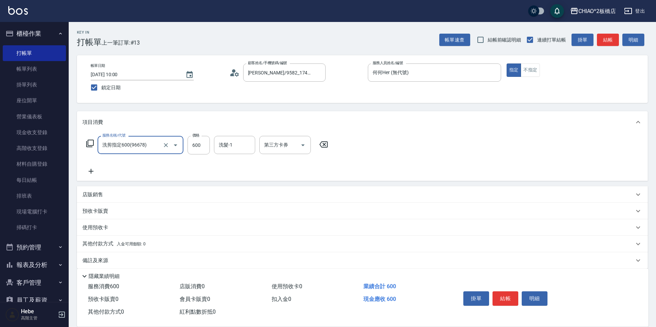
scroll to position [8, 0]
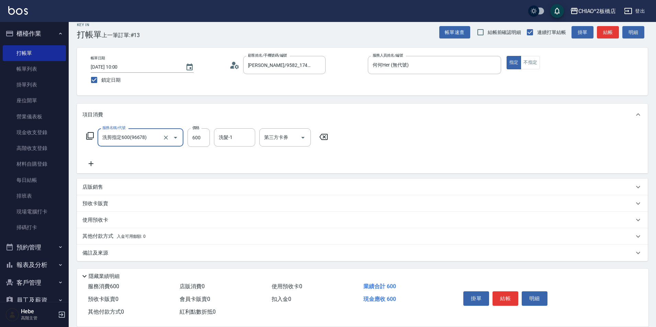
click at [122, 234] on span "入金可用餘額: 0" at bounding box center [131, 236] width 29 height 5
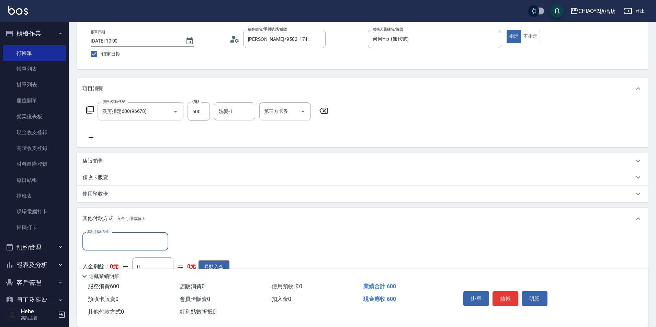
scroll to position [0, 0]
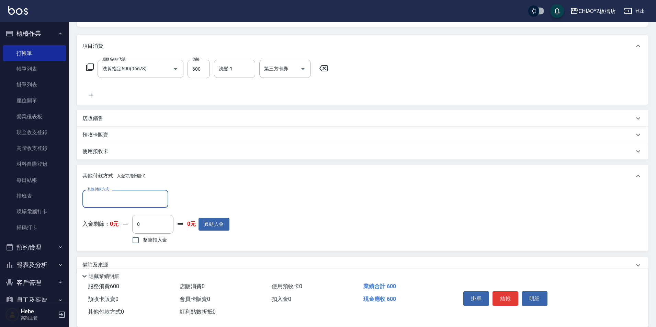
click at [127, 197] on input "其他付款方式" at bounding box center [125, 199] width 80 height 12
click at [121, 237] on span "轉帳" at bounding box center [125, 238] width 86 height 11
type input "轉帳"
click at [187, 199] on input "0" at bounding box center [197, 199] width 51 height 19
type input "600"
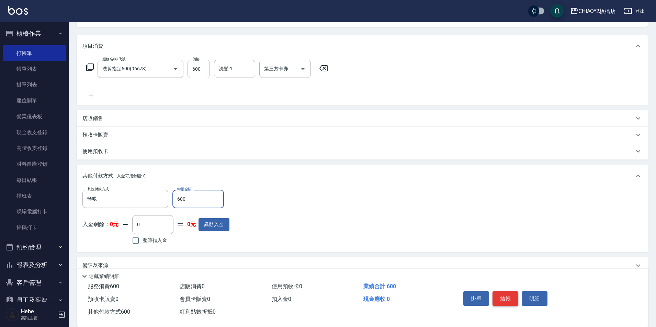
click at [329, 294] on button "結帳" at bounding box center [505, 298] width 26 height 14
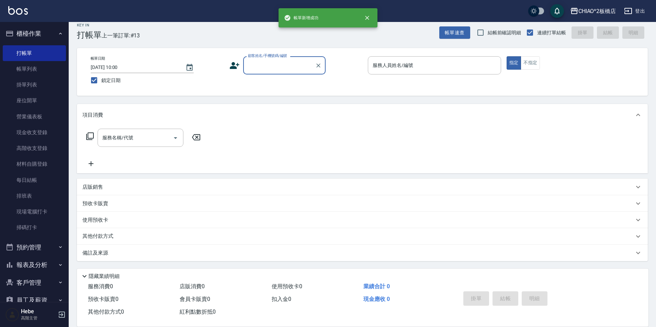
scroll to position [7, 0]
click at [98, 80] on input "鎖定日期" at bounding box center [94, 80] width 14 height 14
checkbox input "false"
type input "[DATE] 10:05"
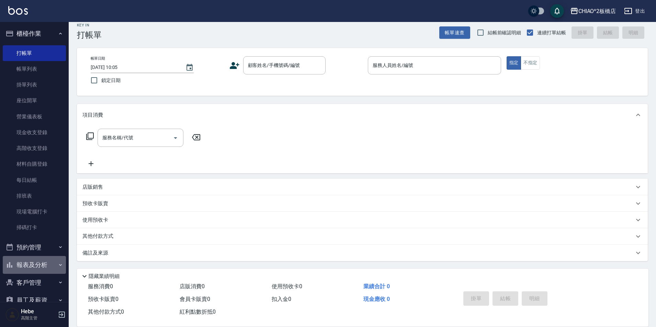
click at [36, 265] on button "報表及分析" at bounding box center [34, 265] width 63 height 18
click at [32, 283] on link "報表目錄" at bounding box center [34, 285] width 63 height 16
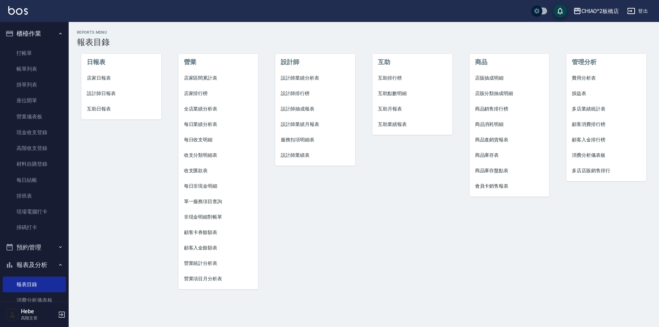
click at [95, 82] on li "店家日報表" at bounding box center [121, 77] width 80 height 15
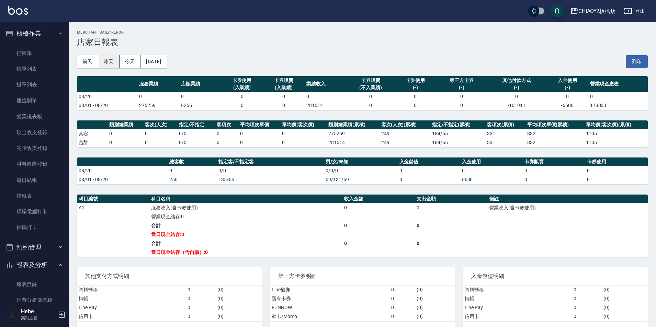
click at [107, 65] on button "昨天" at bounding box center [108, 61] width 21 height 13
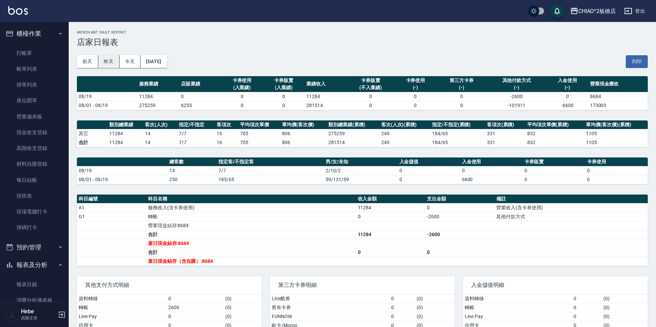
click at [107, 65] on button "昨天" at bounding box center [108, 61] width 21 height 13
click at [329, 226] on td "a dense table" at bounding box center [570, 225] width 153 height 9
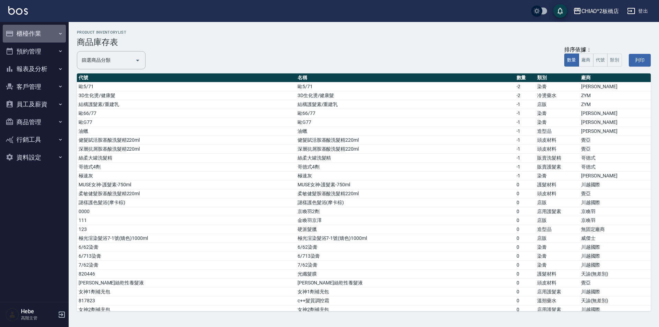
click at [30, 37] on button "櫃檯作業" at bounding box center [34, 34] width 63 height 18
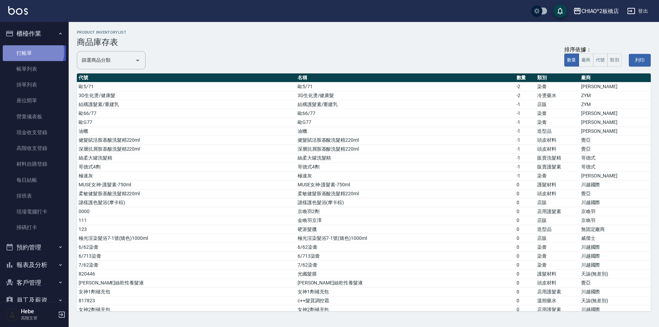
click at [29, 52] on link "打帳單" at bounding box center [34, 53] width 63 height 16
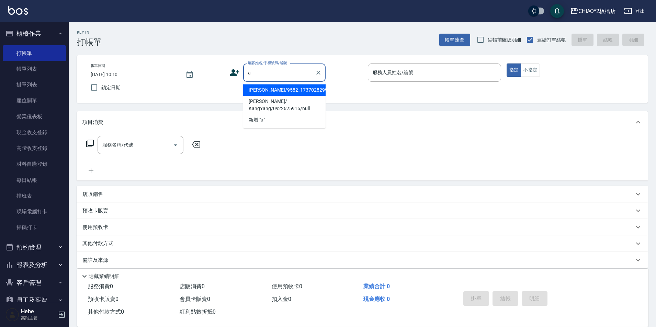
type input "a"
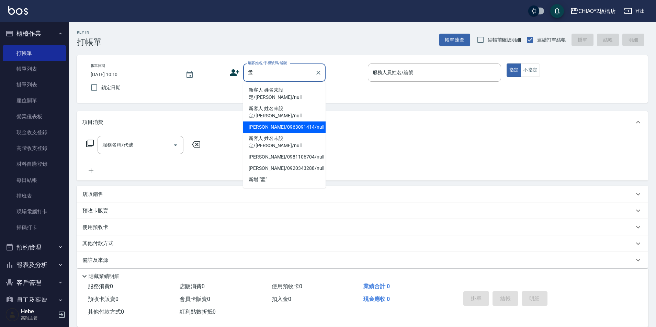
click at [289, 122] on li "許孟婷/0963091414/null" at bounding box center [284, 127] width 82 height 11
type input "許孟婷/0963091414/null"
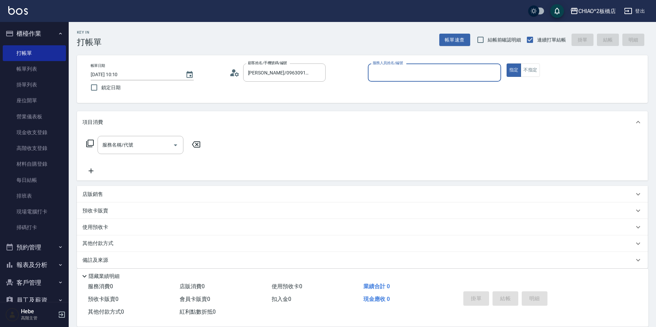
type input "MINI(無代號)"
click at [160, 146] on input "服務名稱/代號" at bounding box center [135, 145] width 69 height 12
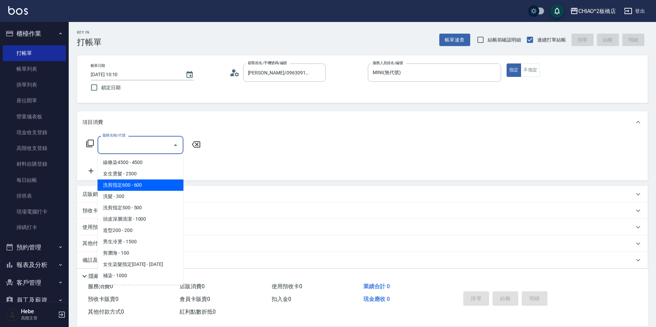
click at [146, 182] on span "洗剪指定600 - 600" at bounding box center [141, 185] width 86 height 11
type input "洗剪指定600(96678)"
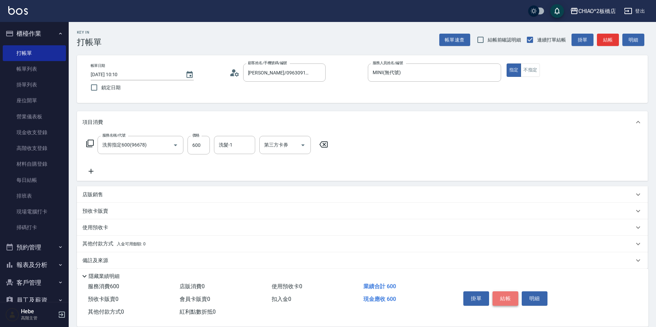
click at [508, 294] on button "結帳" at bounding box center [505, 298] width 26 height 14
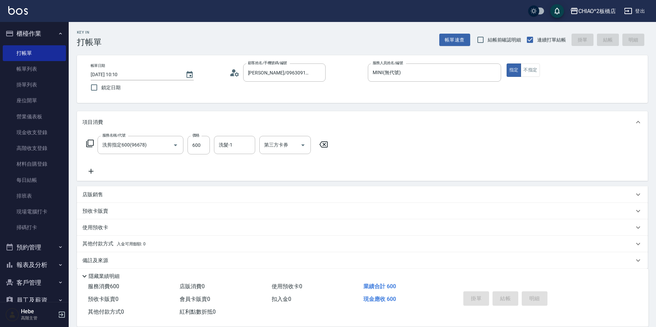
type input "2025/08/20 10:11"
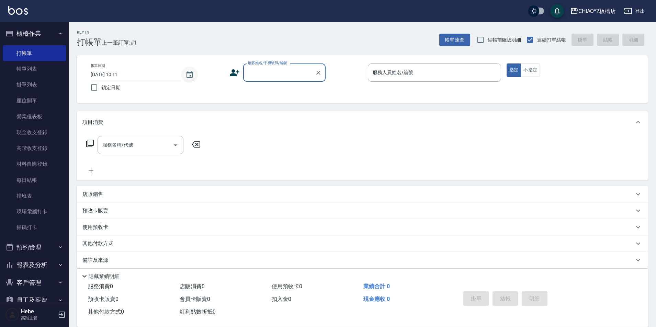
click at [192, 76] on icon "Choose date, selected date is 2025-08-20" at bounding box center [189, 75] width 8 height 8
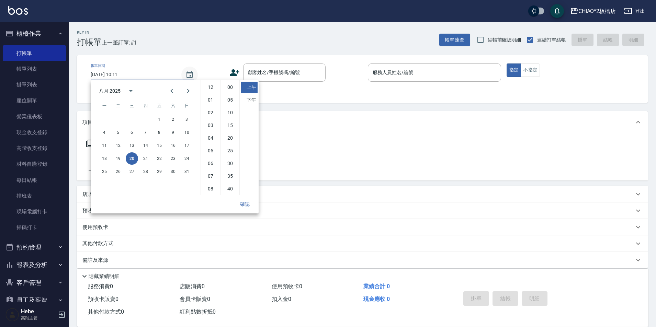
scroll to position [38, 0]
click at [120, 159] on button "19" at bounding box center [118, 158] width 12 height 12
type input "2025/08/19 10:11"
click at [245, 203] on button "確認" at bounding box center [245, 204] width 22 height 13
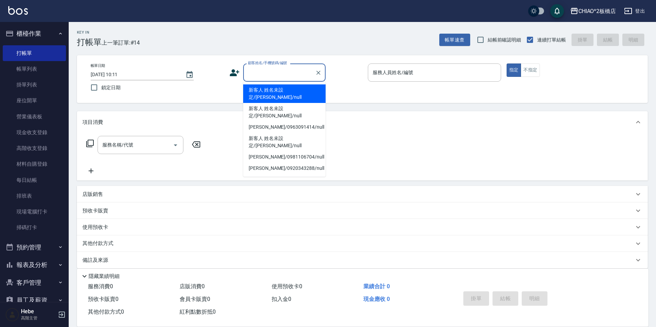
click at [281, 72] on input "顧客姓名/手機號碼/編號" at bounding box center [279, 73] width 66 height 12
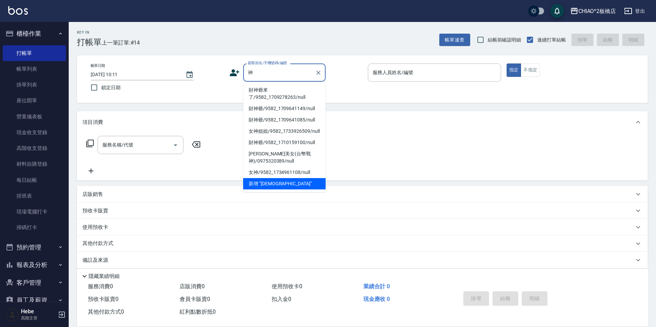
click at [282, 93] on li "財神爺來了/9582_1709278263/null" at bounding box center [284, 93] width 82 height 19
type input "財神爺來了/9582_1709278263/null"
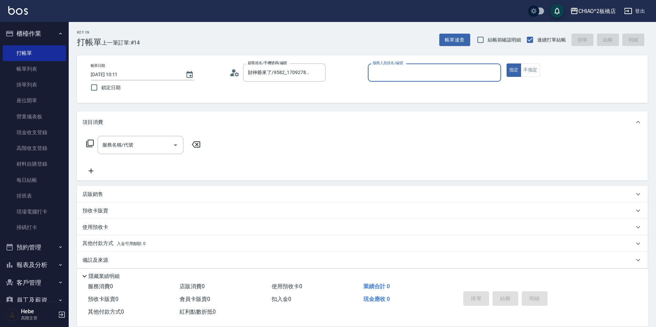
click at [400, 77] on input "服務人員姓名/編號" at bounding box center [434, 73] width 127 height 12
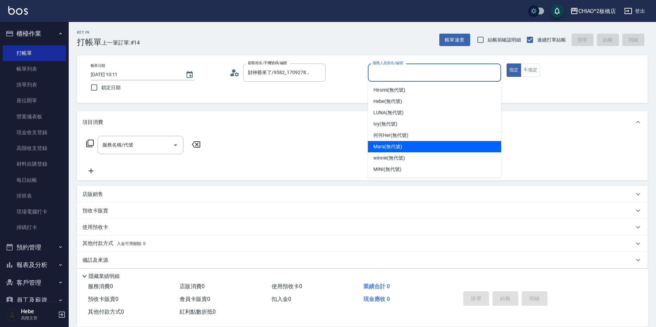
click at [405, 146] on div "Mars (無代號)" at bounding box center [434, 146] width 133 height 11
type input "Mars(無代號)"
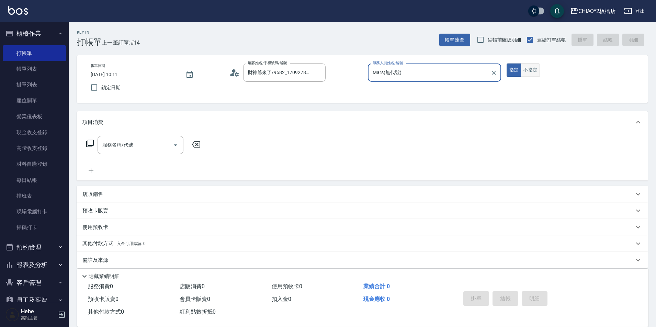
click at [538, 73] on button "不指定" at bounding box center [529, 70] width 19 height 13
click at [150, 144] on input "服務名稱/代號" at bounding box center [135, 145] width 69 height 12
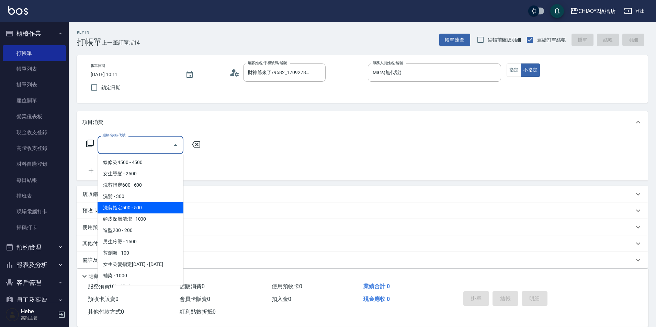
click at [146, 211] on span "洗剪指定500 - 500" at bounding box center [141, 207] width 86 height 11
type input "洗剪指定500(96681)"
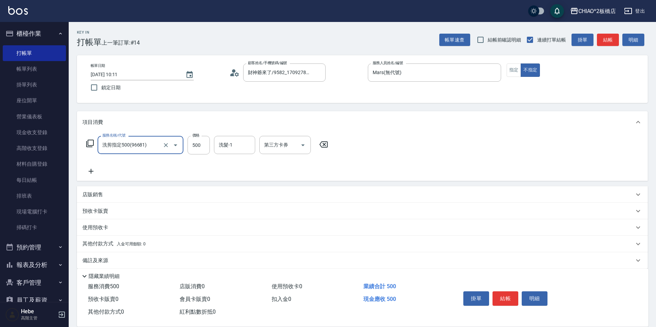
scroll to position [8, 0]
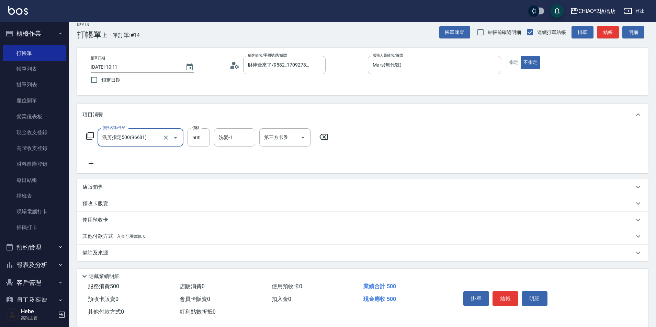
click at [124, 238] on span "入金可用餘額: 0" at bounding box center [131, 236] width 29 height 5
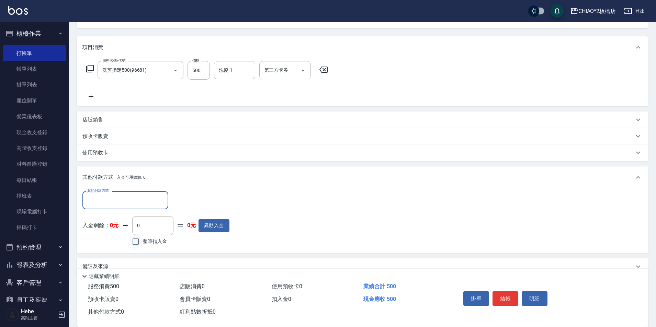
scroll to position [76, 0]
click at [131, 198] on input "其他付款方式" at bounding box center [125, 199] width 80 height 12
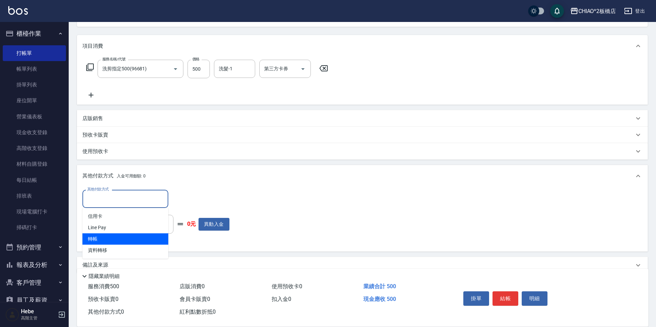
click at [129, 240] on span "轉帳" at bounding box center [125, 238] width 86 height 11
type input "轉帳"
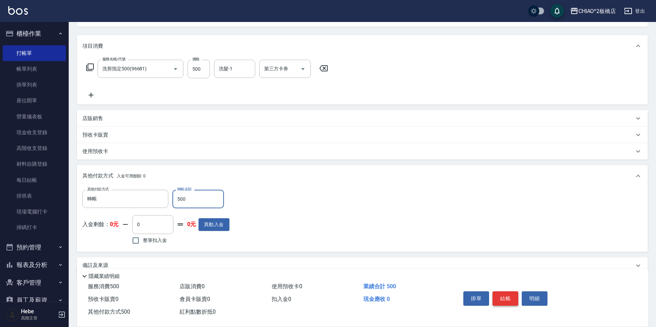
type input "500"
click at [513, 291] on button "結帳" at bounding box center [505, 298] width 26 height 14
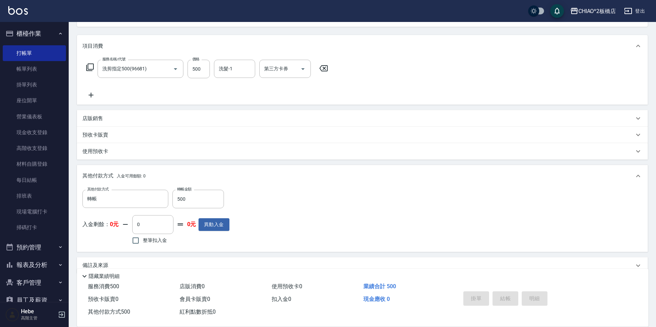
type input "2025/08/20 10:24"
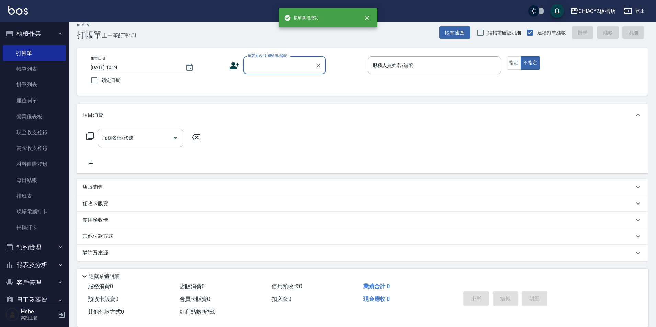
scroll to position [7, 0]
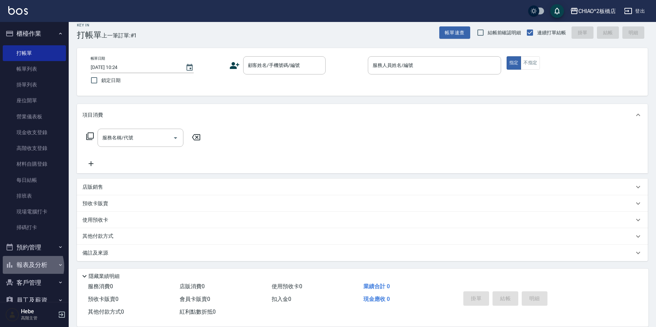
click at [24, 267] on button "報表及分析" at bounding box center [34, 265] width 63 height 18
click at [28, 285] on link "報表目錄" at bounding box center [34, 285] width 63 height 16
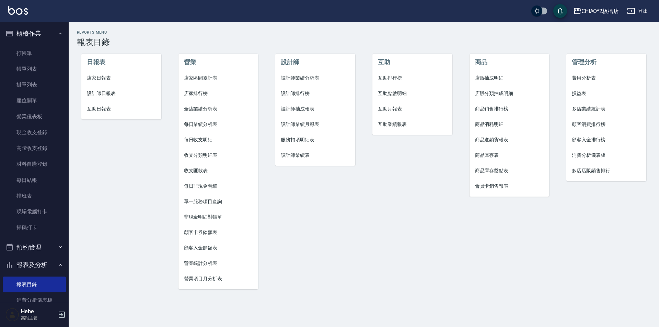
click at [96, 82] on li "店家日報表" at bounding box center [121, 77] width 80 height 15
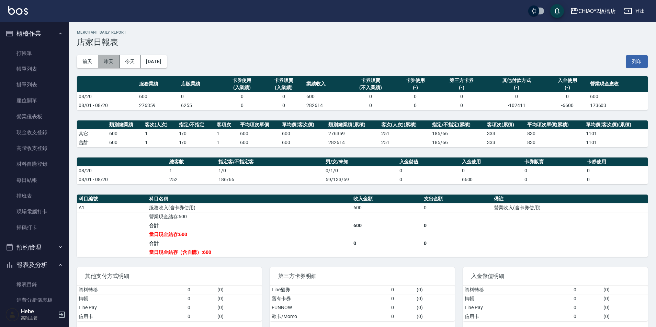
click at [109, 62] on button "昨天" at bounding box center [108, 61] width 21 height 13
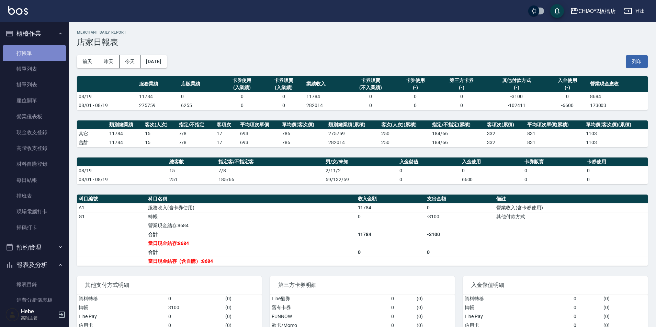
click at [37, 52] on link "打帳單" at bounding box center [34, 53] width 63 height 16
